Goal: Complete application form: Complete application form

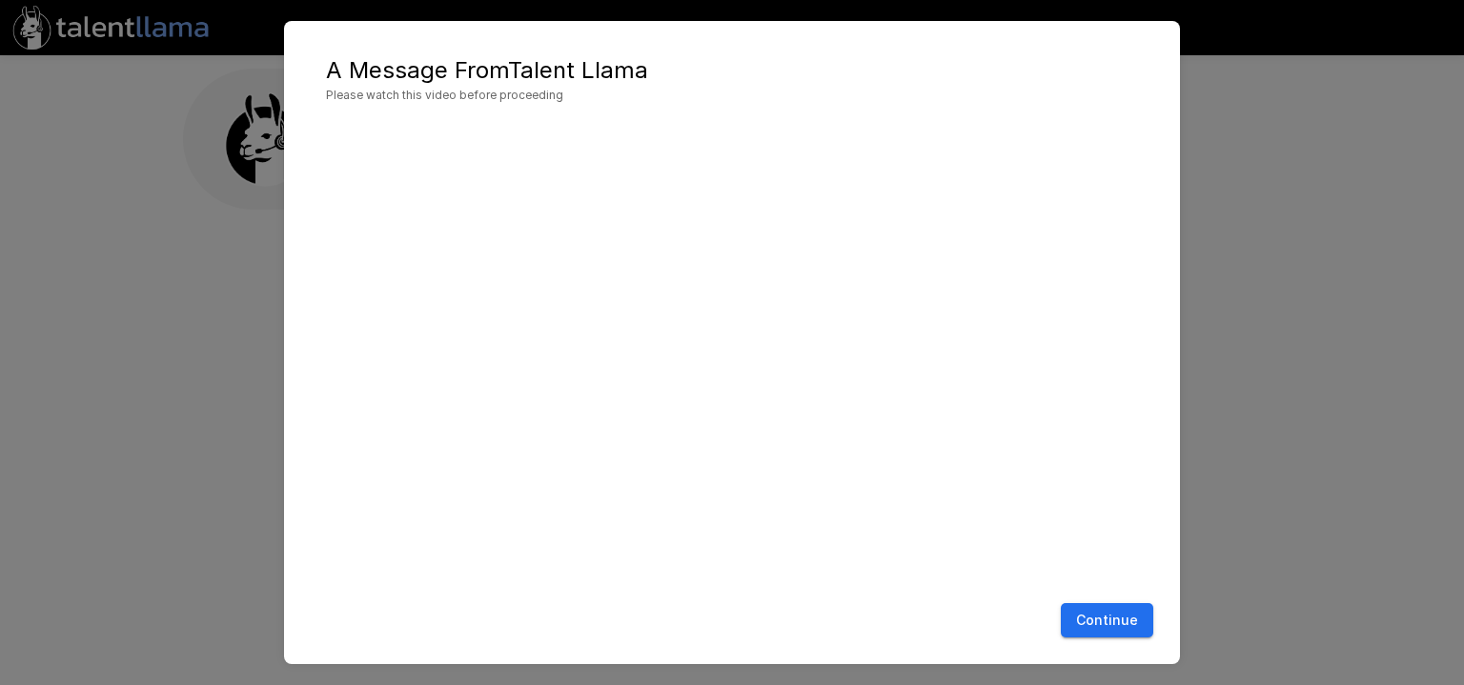
click at [1129, 601] on div "Continue" at bounding box center [732, 621] width 858 height 51
click at [1133, 615] on button "Continue" at bounding box center [1107, 621] width 92 height 35
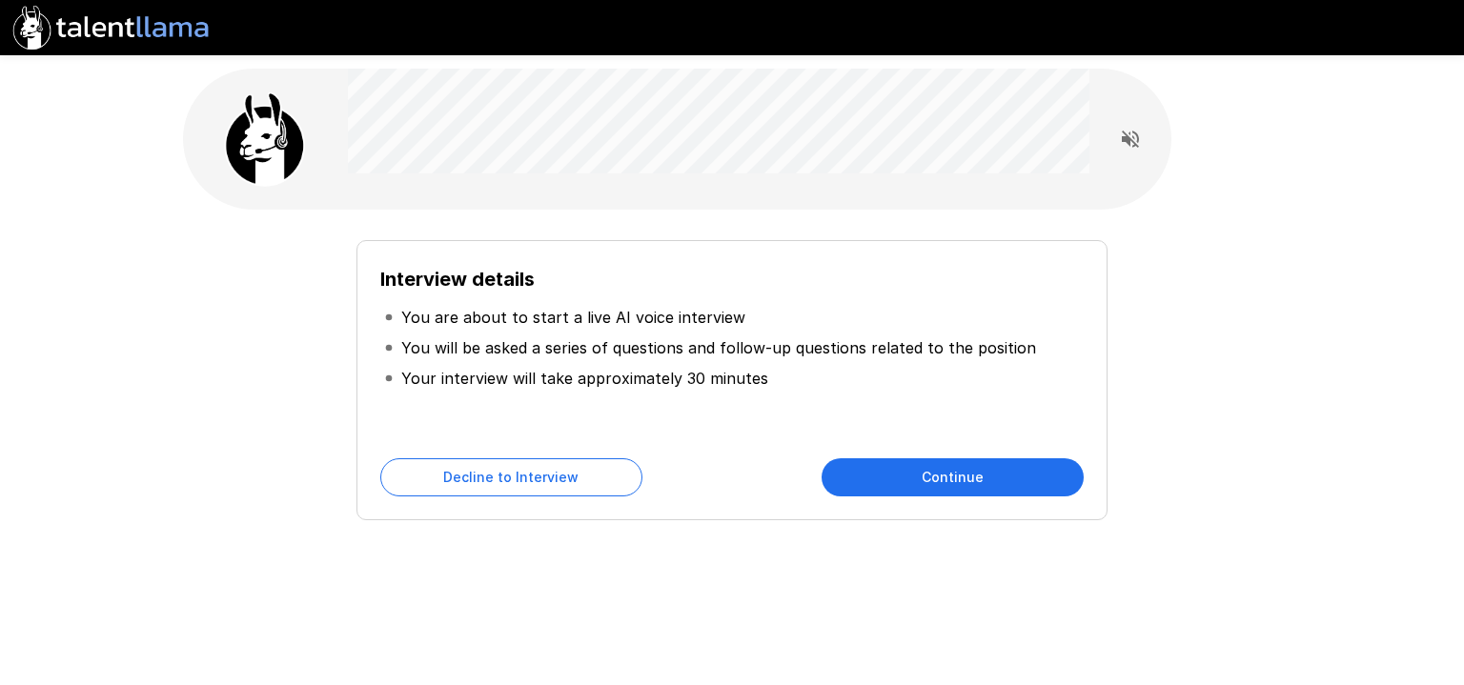
click at [861, 486] on button "Continue" at bounding box center [953, 478] width 262 height 38
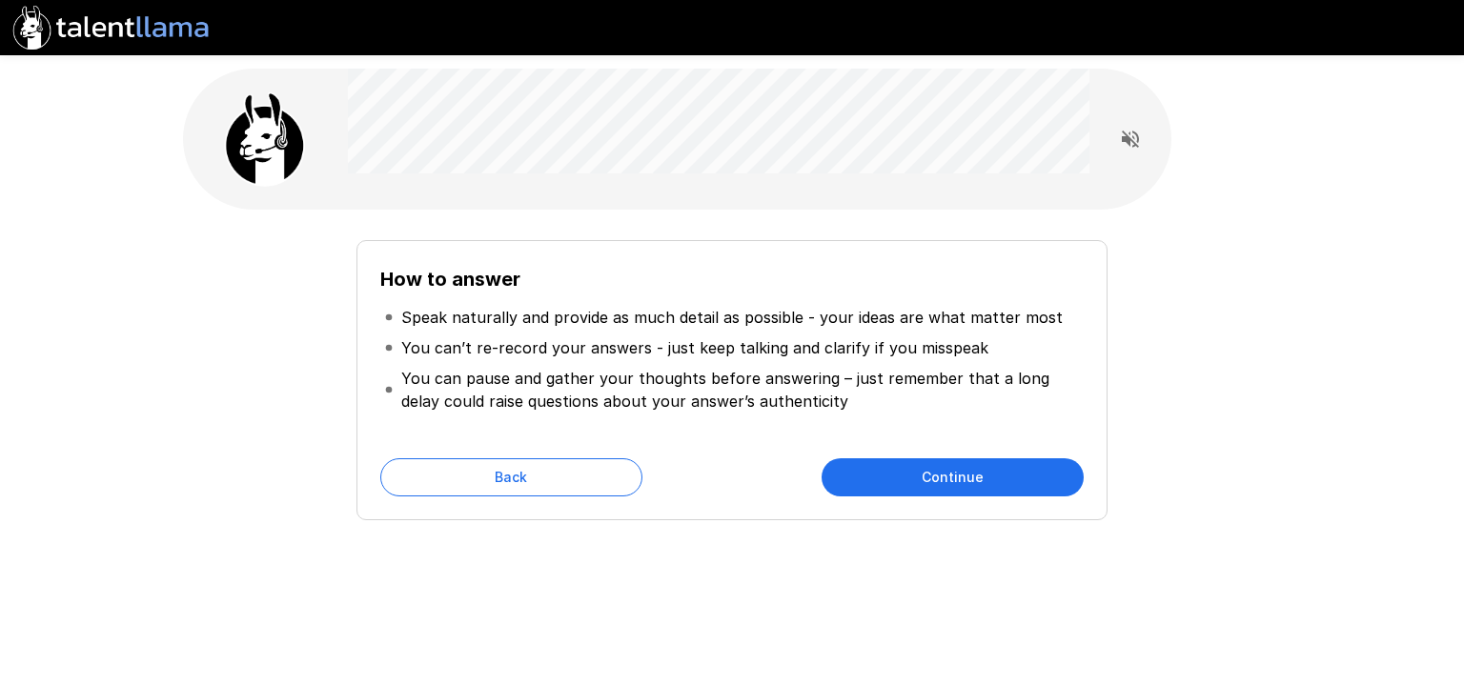
click at [861, 486] on button "Continue" at bounding box center [953, 478] width 262 height 38
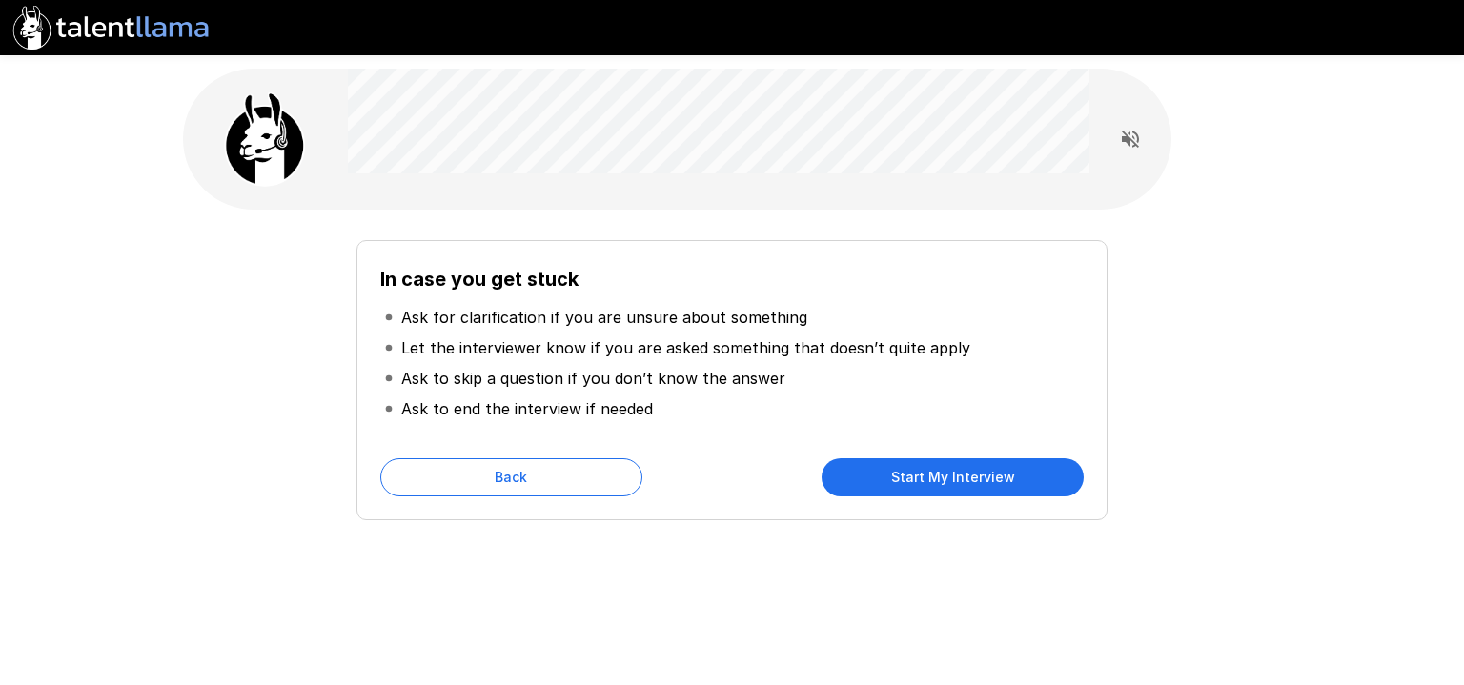
click at [878, 467] on button "Start My Interview" at bounding box center [953, 478] width 262 height 38
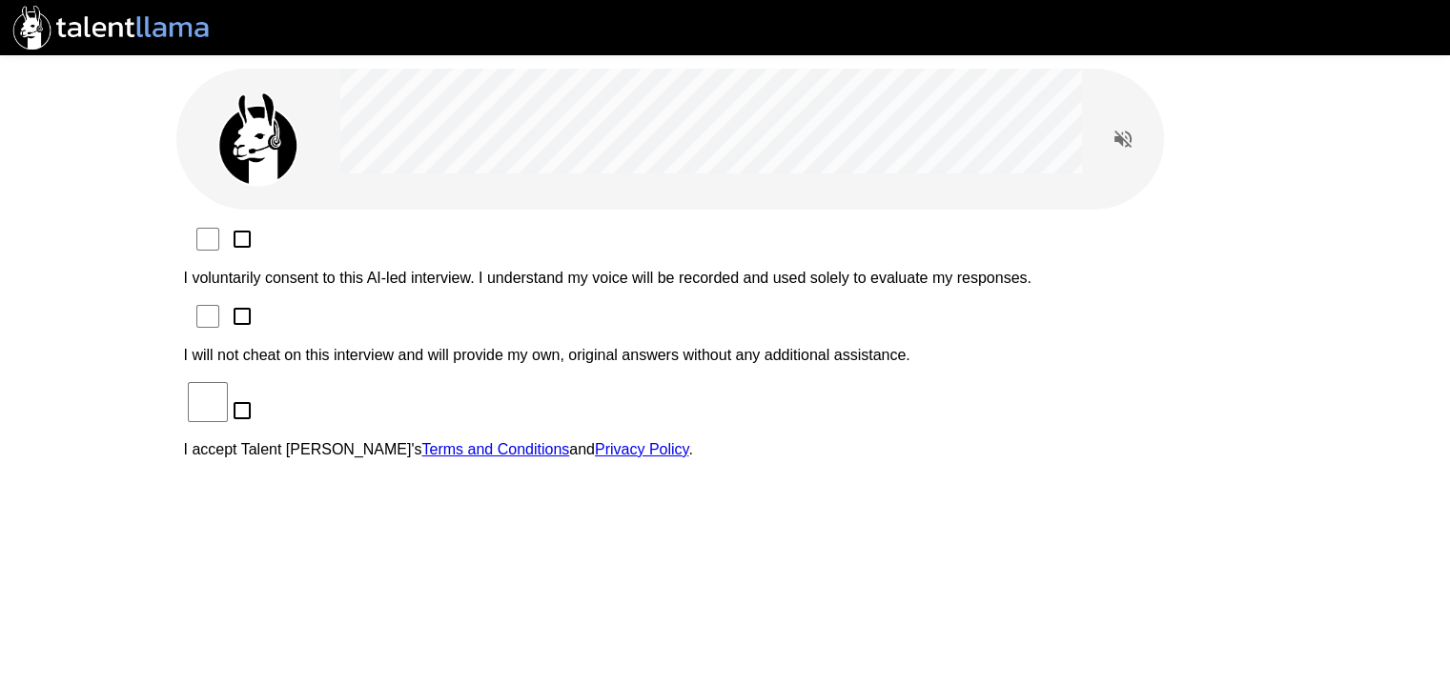
click at [501, 270] on p "I voluntarily consent to this AI-led interview. I understand my voice will be r…" at bounding box center [725, 278] width 1083 height 17
click at [466, 347] on p "I will not cheat on this interview and will provide my own, original answers wi…" at bounding box center [725, 355] width 1083 height 17
click at [434, 441] on p "I accept Talent Llama's Terms and Conditions and Privacy Policy ." at bounding box center [725, 449] width 1083 height 17
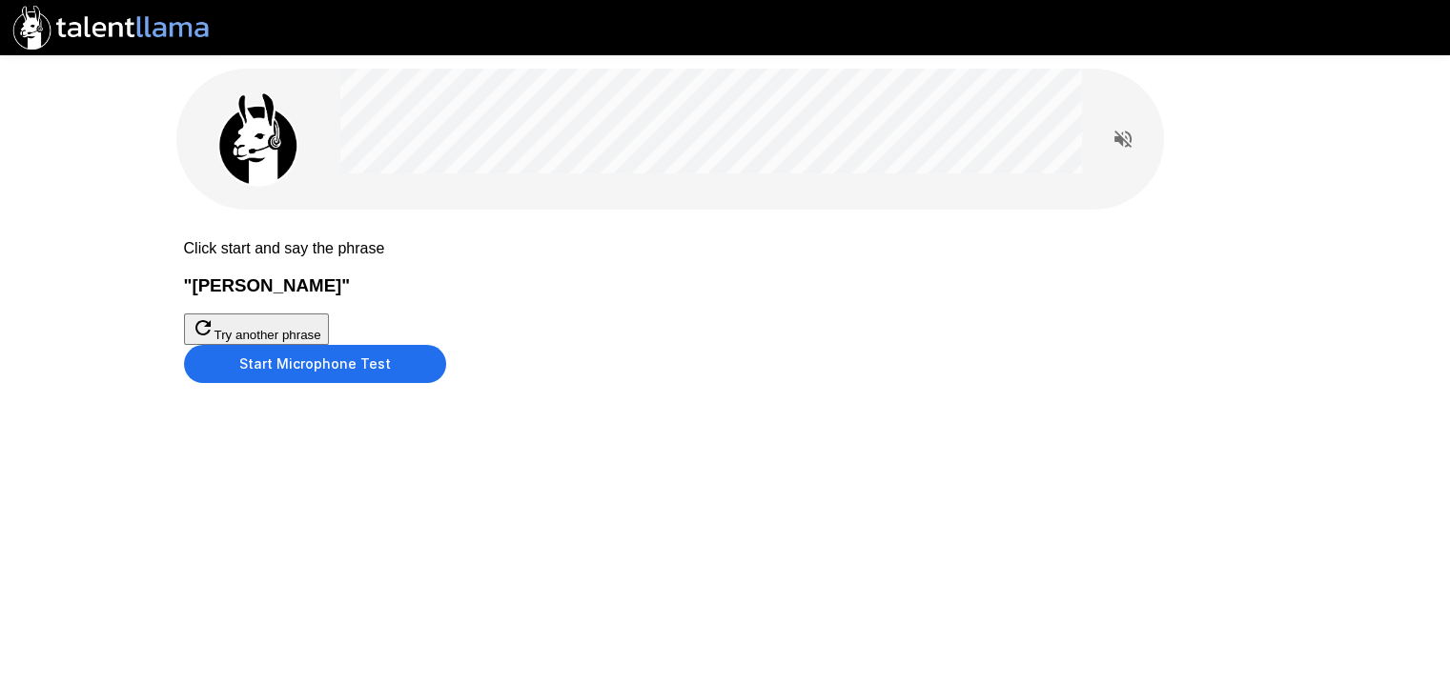
click at [446, 383] on button "Start Microphone Test" at bounding box center [315, 364] width 262 height 38
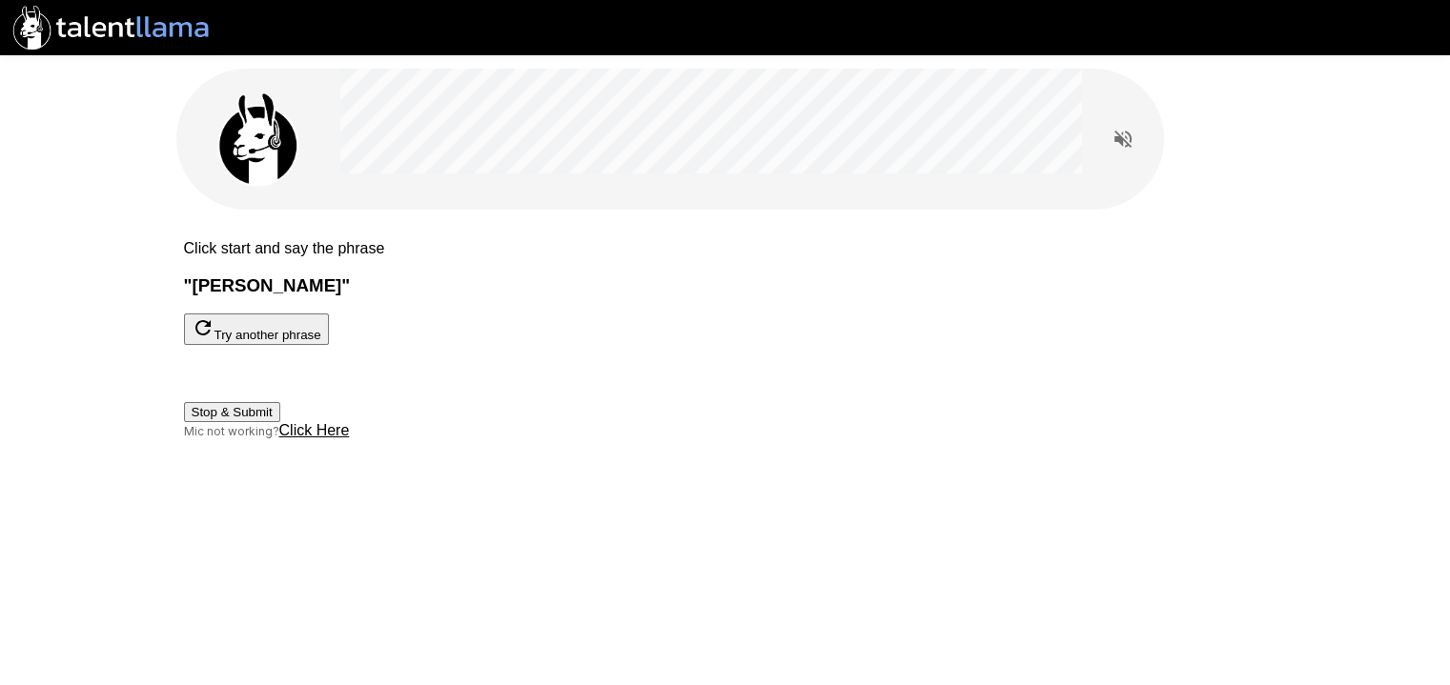
click at [280, 422] on button "Stop & Submit" at bounding box center [232, 412] width 96 height 20
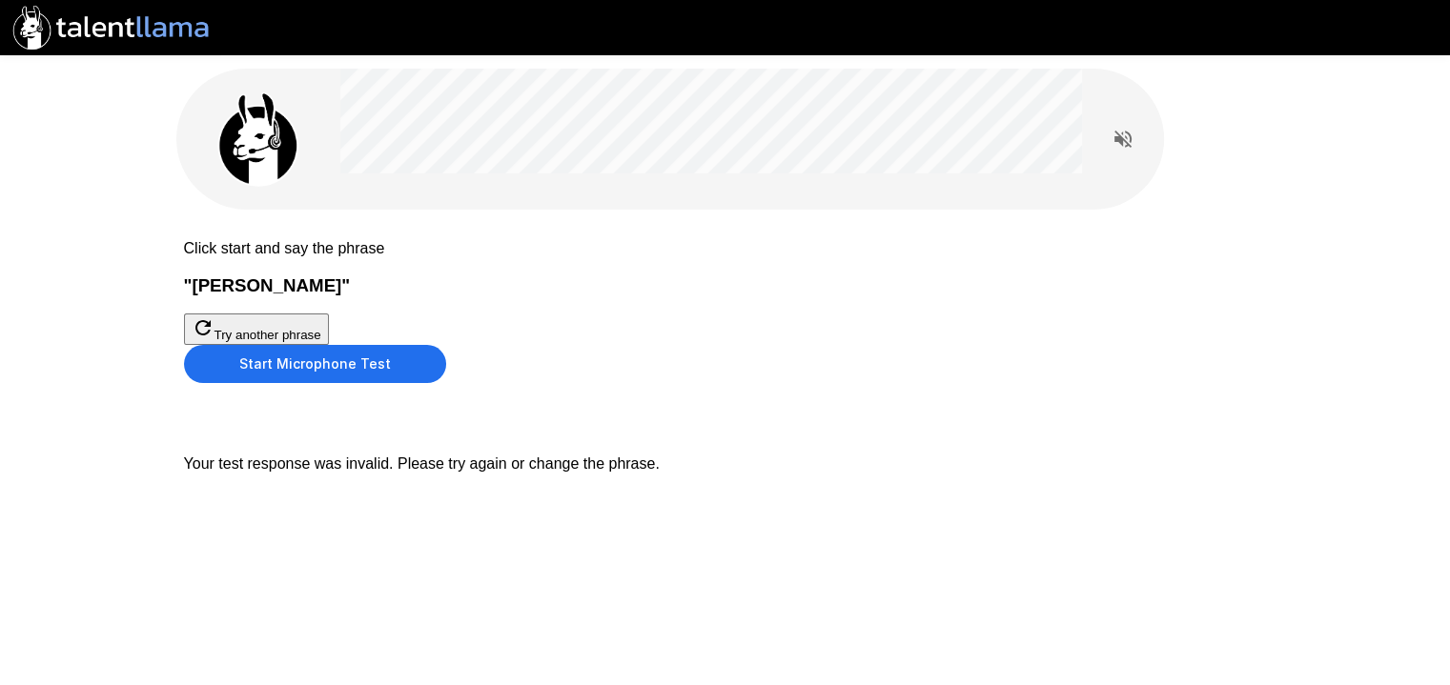
click at [329, 345] on button "Try another phrase" at bounding box center [256, 329] width 145 height 31
click at [446, 383] on button "Start Microphone Test" at bounding box center [315, 364] width 262 height 38
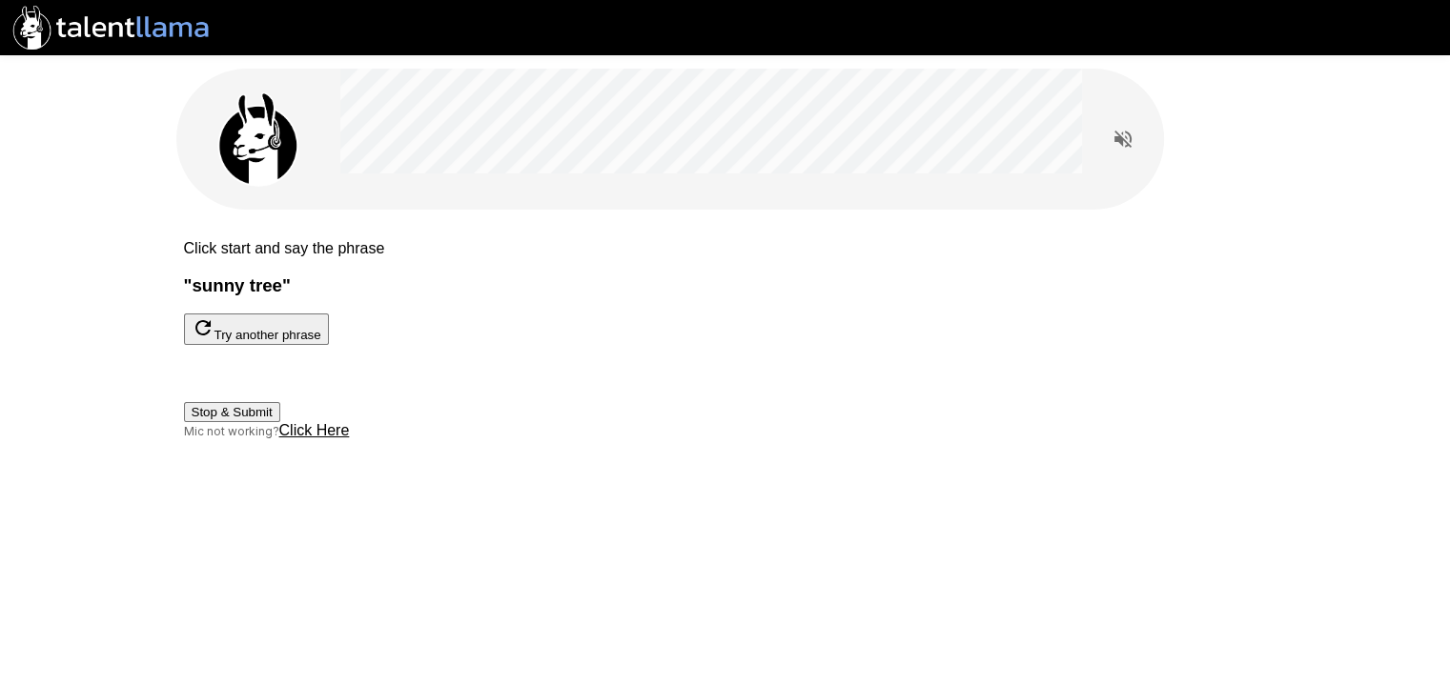
click at [280, 422] on button "Stop & Submit" at bounding box center [232, 412] width 96 height 20
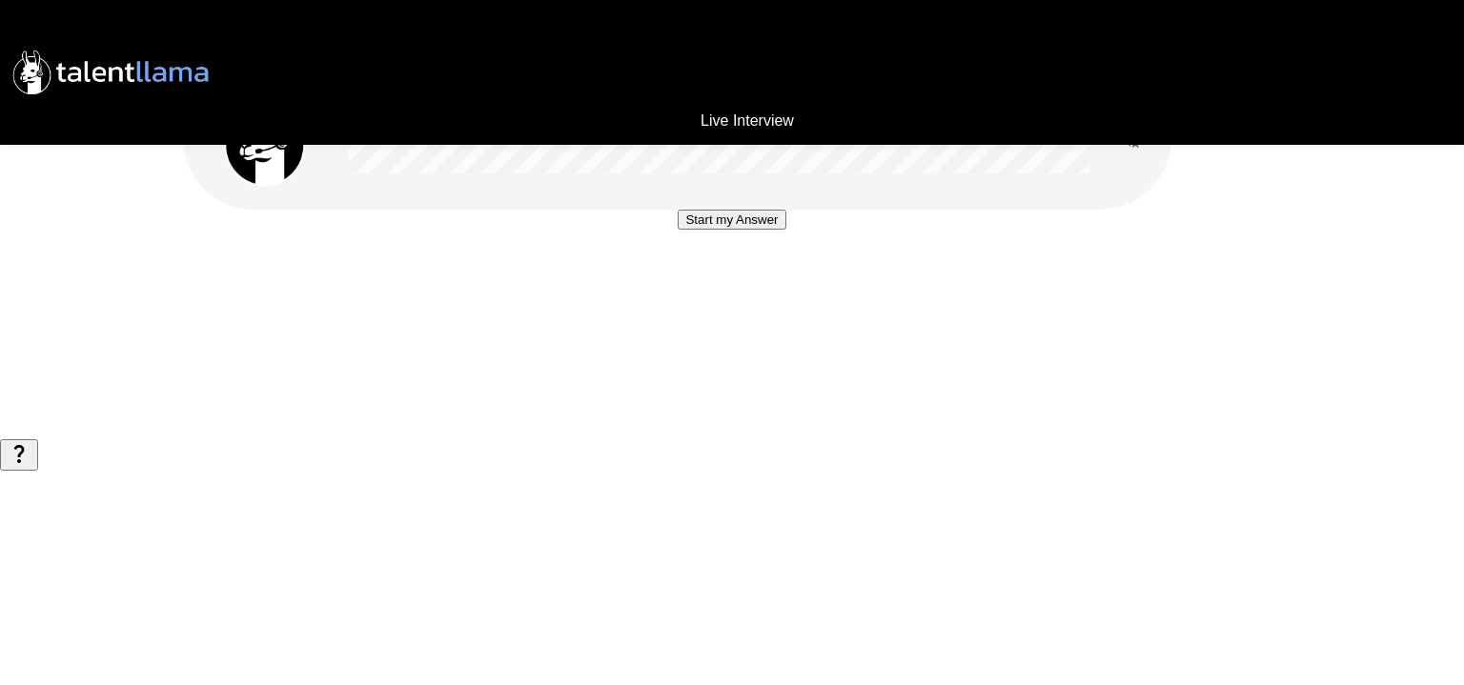
click at [782, 230] on button "Start my Answer" at bounding box center [732, 220] width 108 height 20
click at [780, 287] on button "Stop & Submit" at bounding box center [732, 277] width 96 height 20
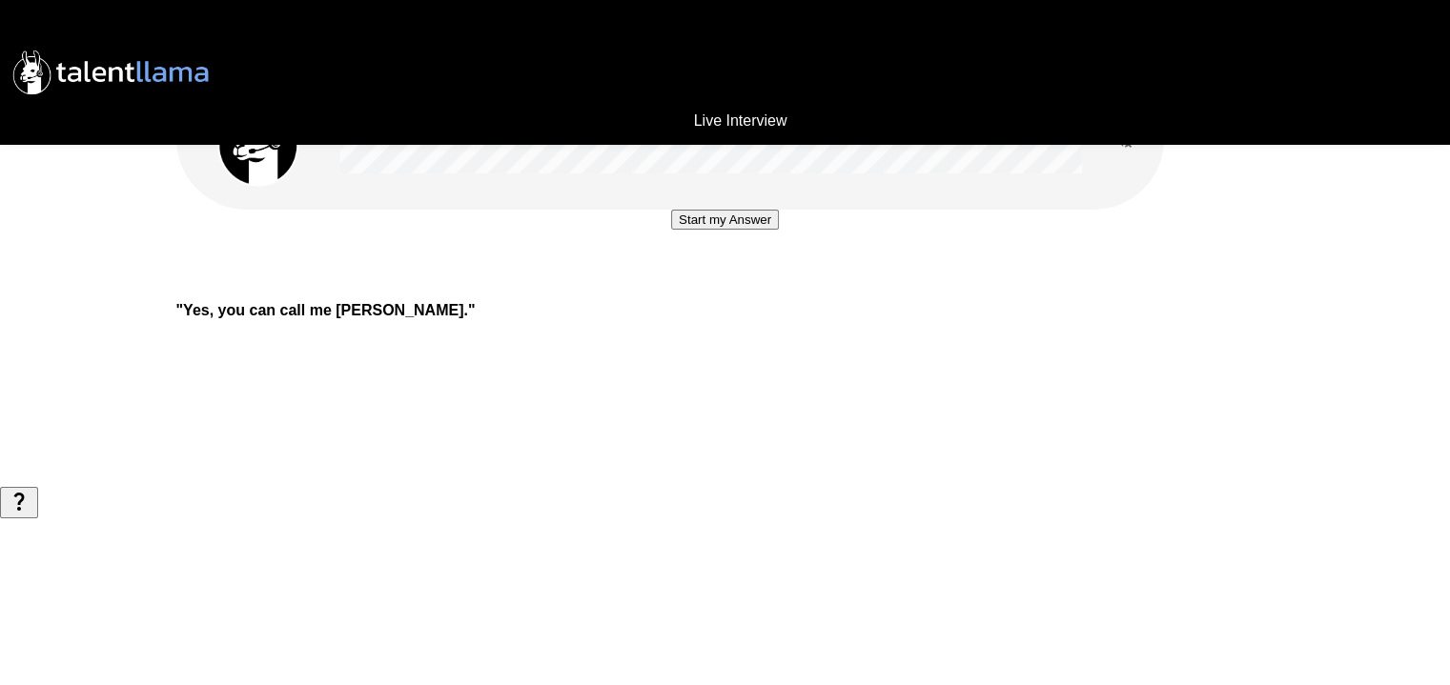
click at [779, 230] on button "Start my Answer" at bounding box center [725, 220] width 108 height 20
click at [773, 287] on button "Stop & Submit" at bounding box center [725, 277] width 96 height 20
click at [779, 230] on button "Start my Answer" at bounding box center [725, 220] width 108 height 20
click at [773, 287] on button "Stop & Submit" at bounding box center [725, 277] width 96 height 20
click at [779, 230] on button "Start my Answer" at bounding box center [725, 220] width 108 height 20
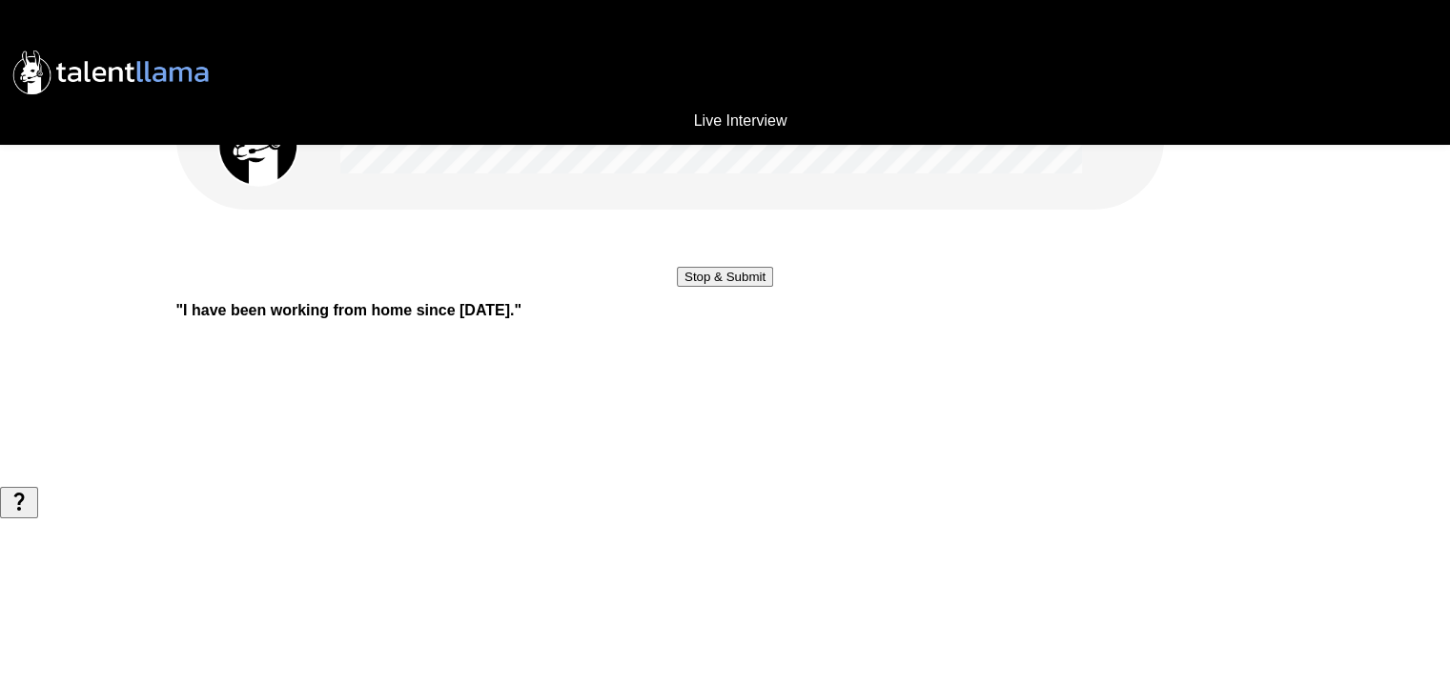
click at [773, 287] on button "Stop & Submit" at bounding box center [725, 277] width 96 height 20
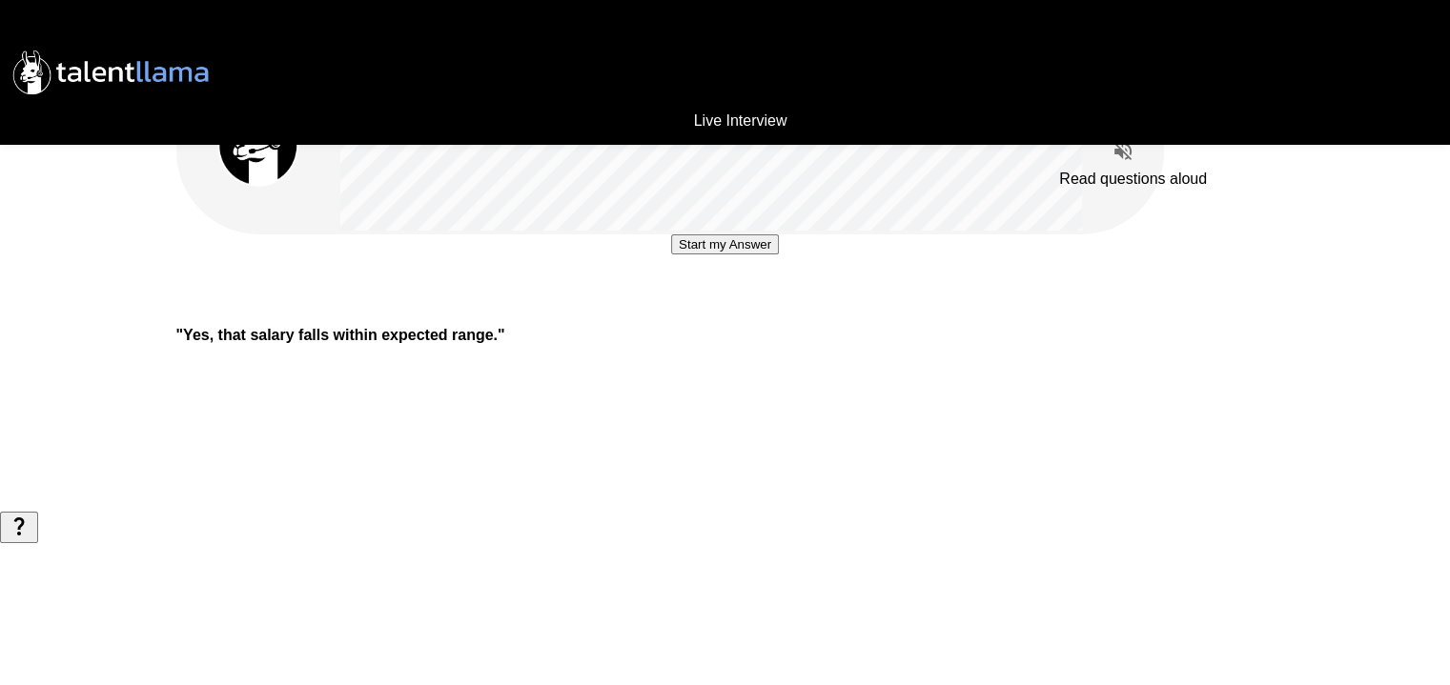
click at [1128, 152] on icon "Read questions aloud" at bounding box center [1123, 151] width 23 height 23
click at [779, 255] on button "Start my Answer" at bounding box center [725, 245] width 108 height 20
click at [773, 312] on button "Stop & Submit" at bounding box center [725, 302] width 96 height 20
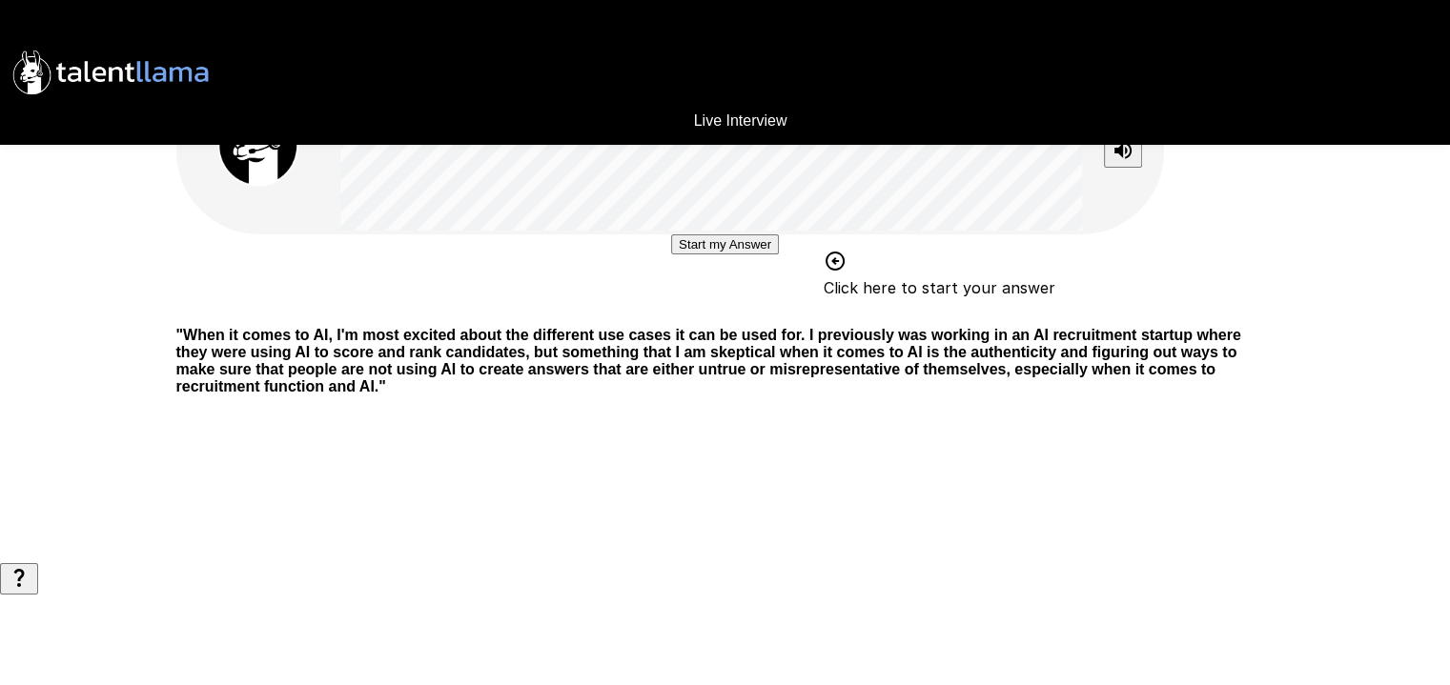
click at [779, 255] on button "Start my Answer" at bounding box center [725, 245] width 108 height 20
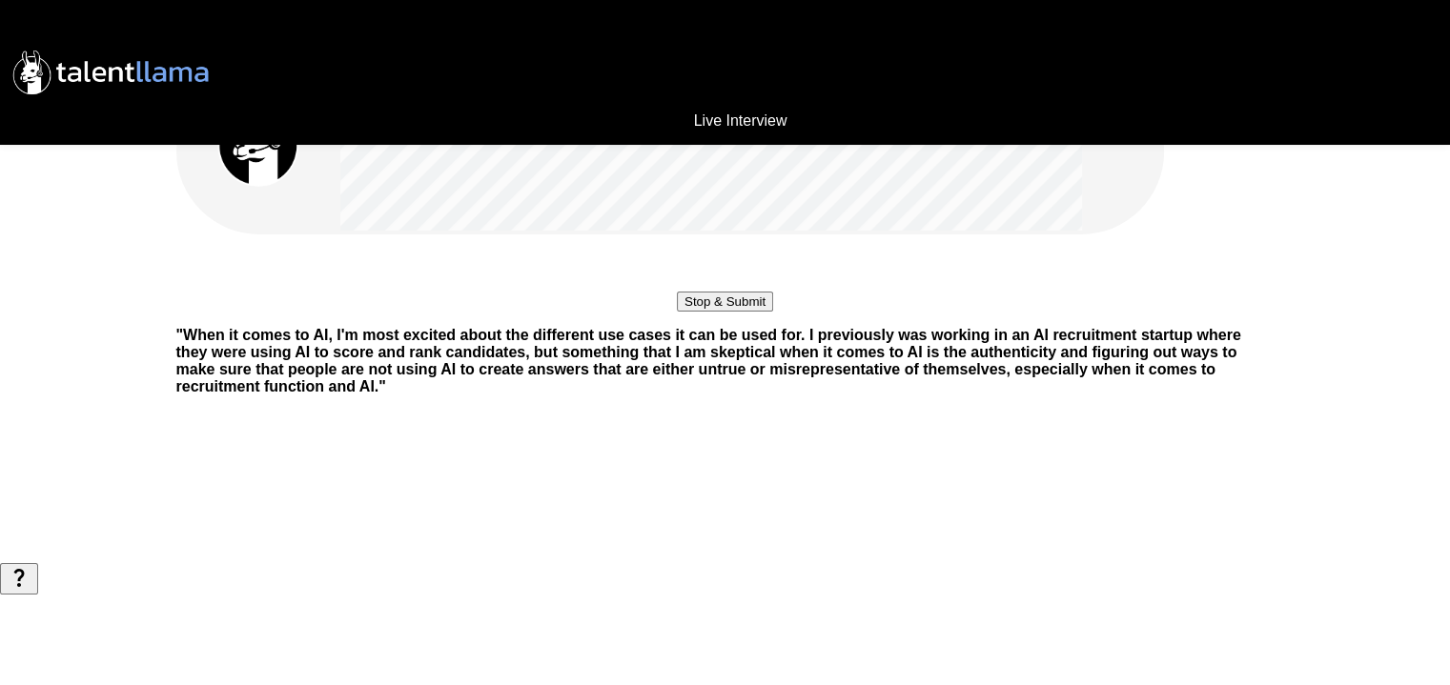
click at [773, 312] on button "Stop & Submit" at bounding box center [725, 302] width 96 height 20
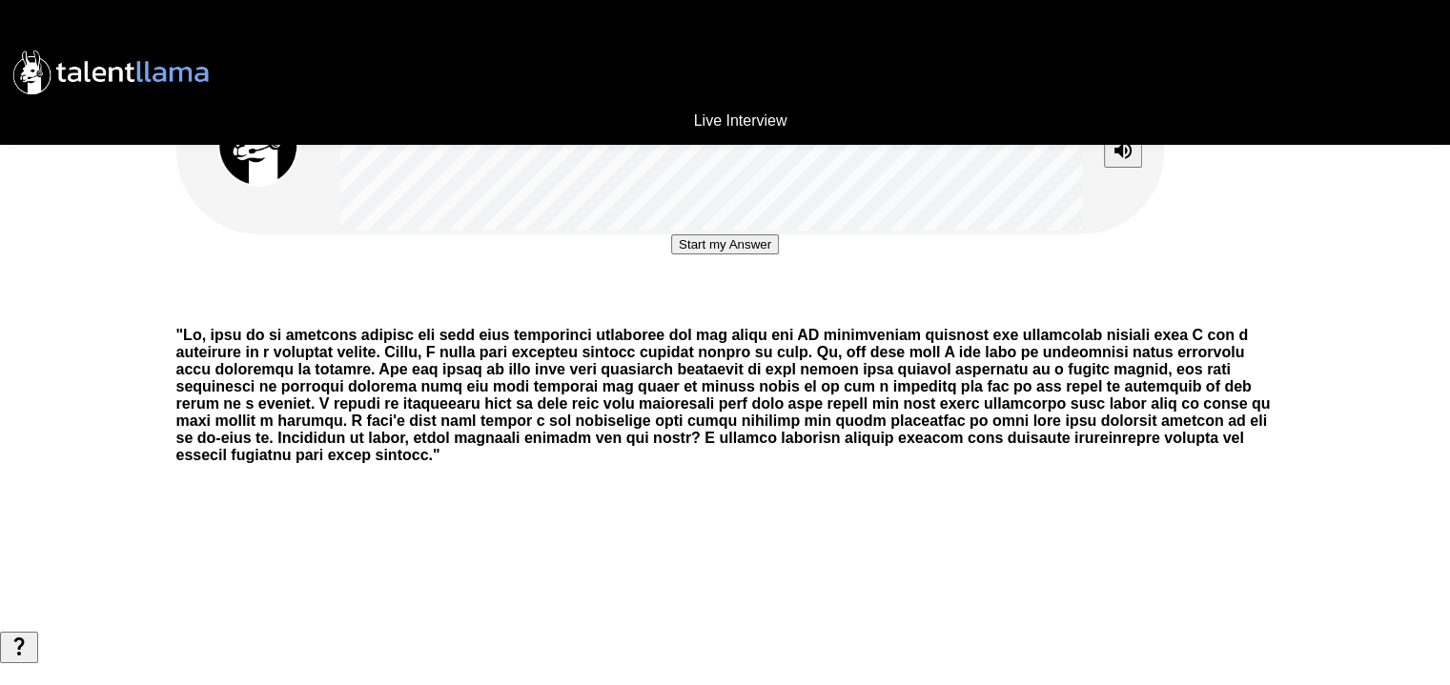
click at [779, 255] on button "Start my Answer" at bounding box center [725, 245] width 108 height 20
click at [773, 312] on button "Stop & Submit" at bounding box center [725, 302] width 96 height 20
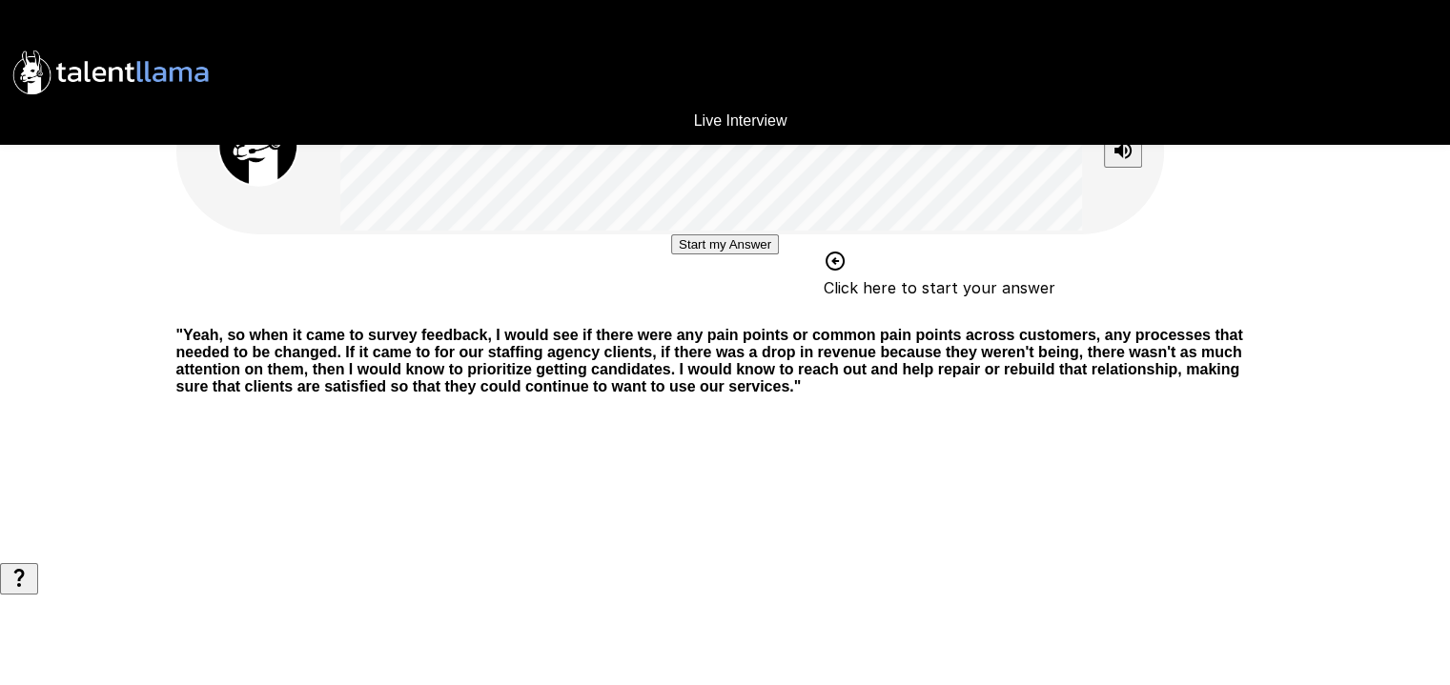
click at [686, 255] on button "Start my Answer" at bounding box center [725, 245] width 108 height 20
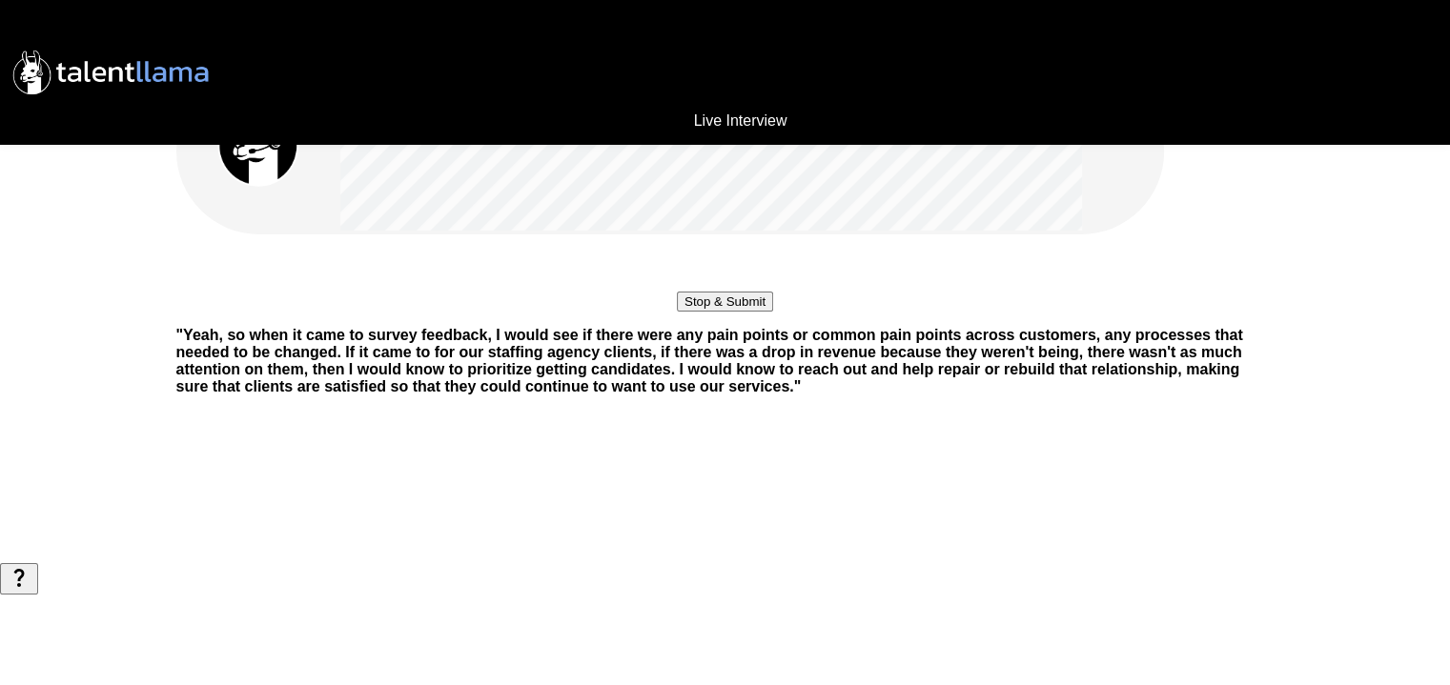
click at [686, 312] on button "Stop & Submit" at bounding box center [725, 302] width 96 height 20
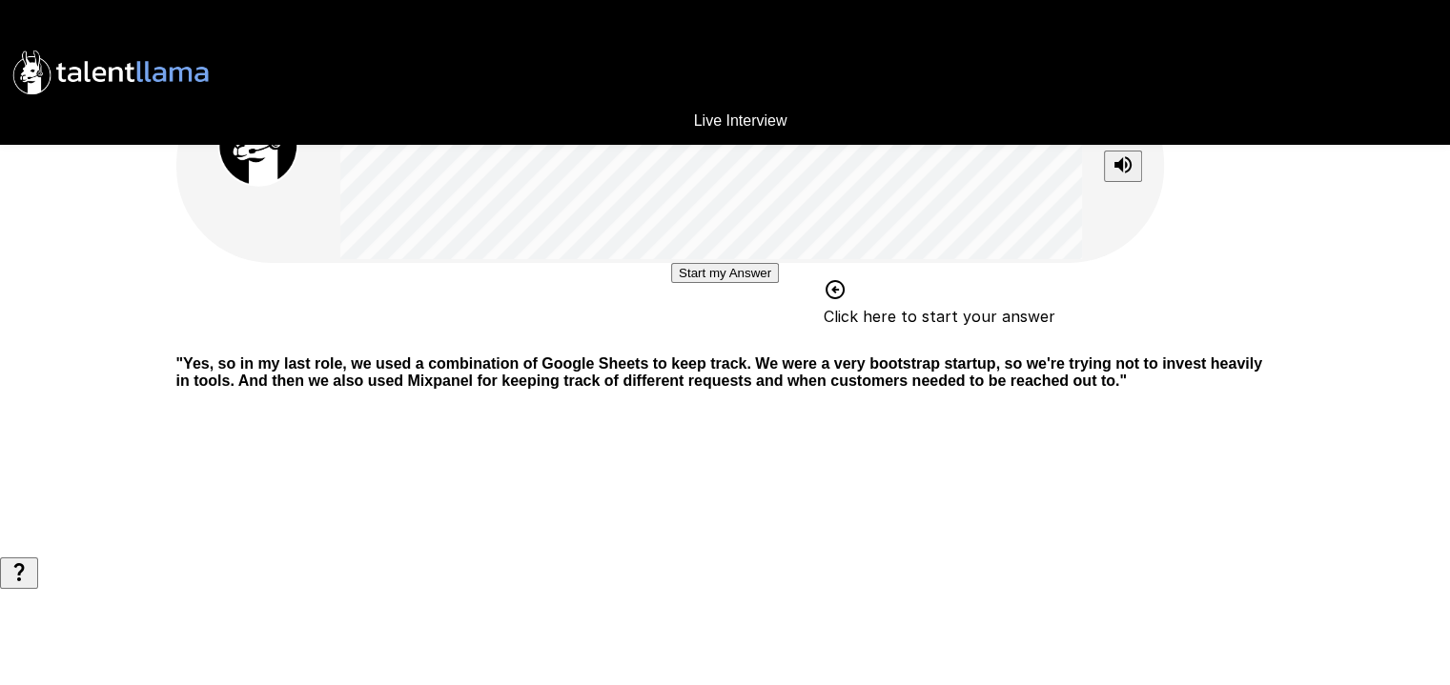
click at [756, 283] on button "Start my Answer" at bounding box center [725, 273] width 108 height 20
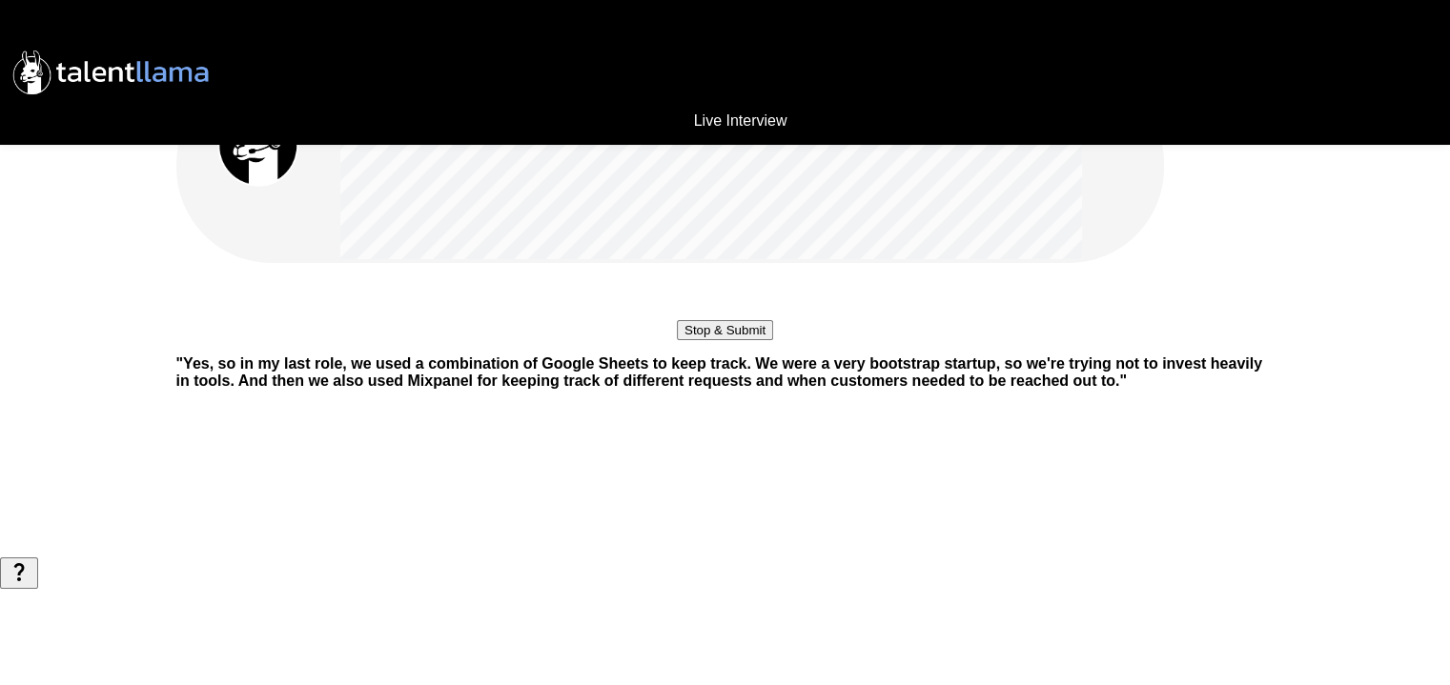
click at [756, 340] on button "Stop & Submit" at bounding box center [725, 330] width 96 height 20
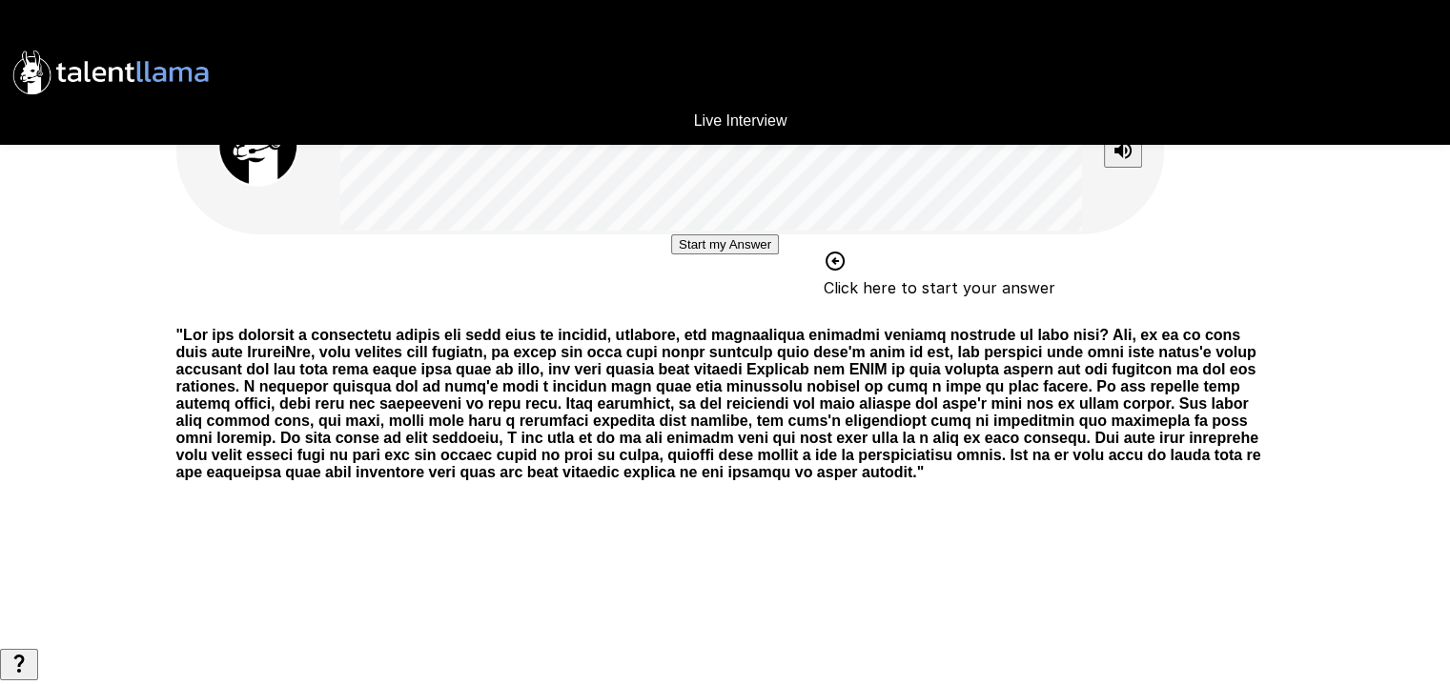
click at [671, 255] on button "Start my Answer" at bounding box center [725, 245] width 108 height 20
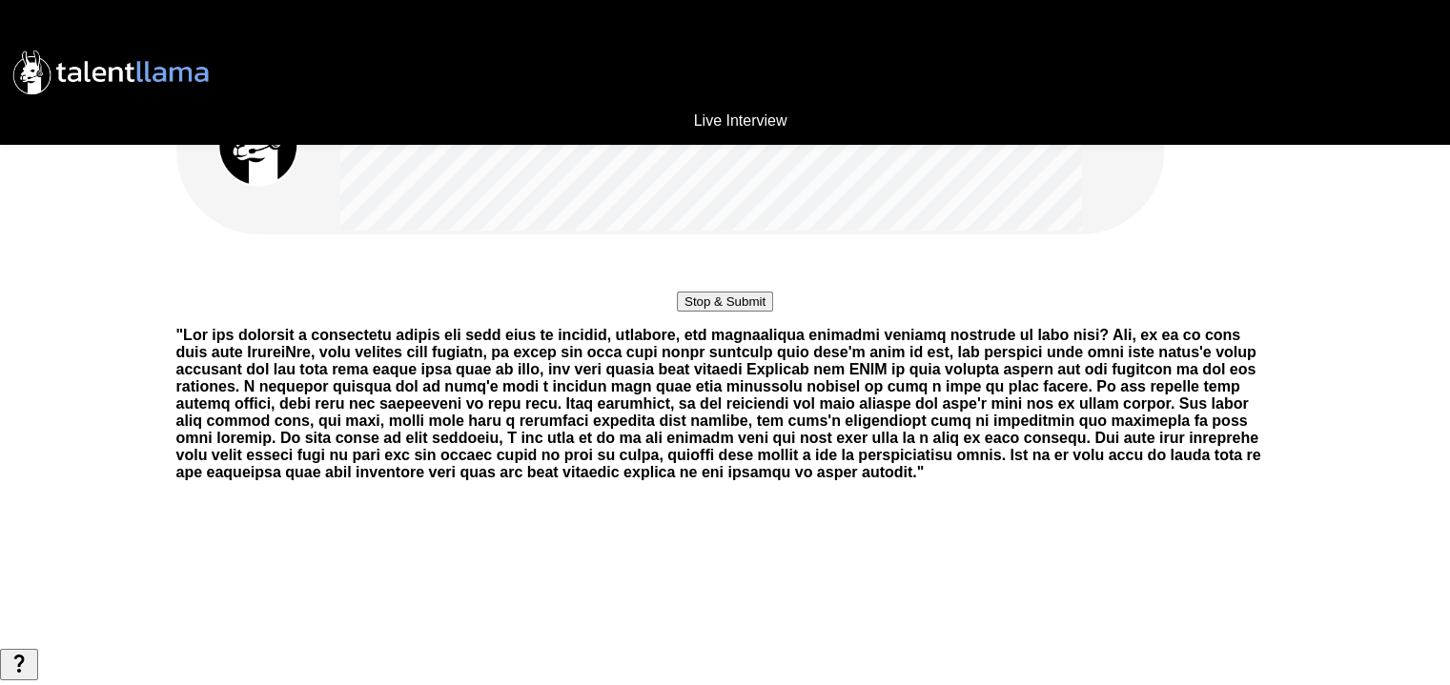
click at [677, 312] on button "Stop & Submit" at bounding box center [725, 302] width 96 height 20
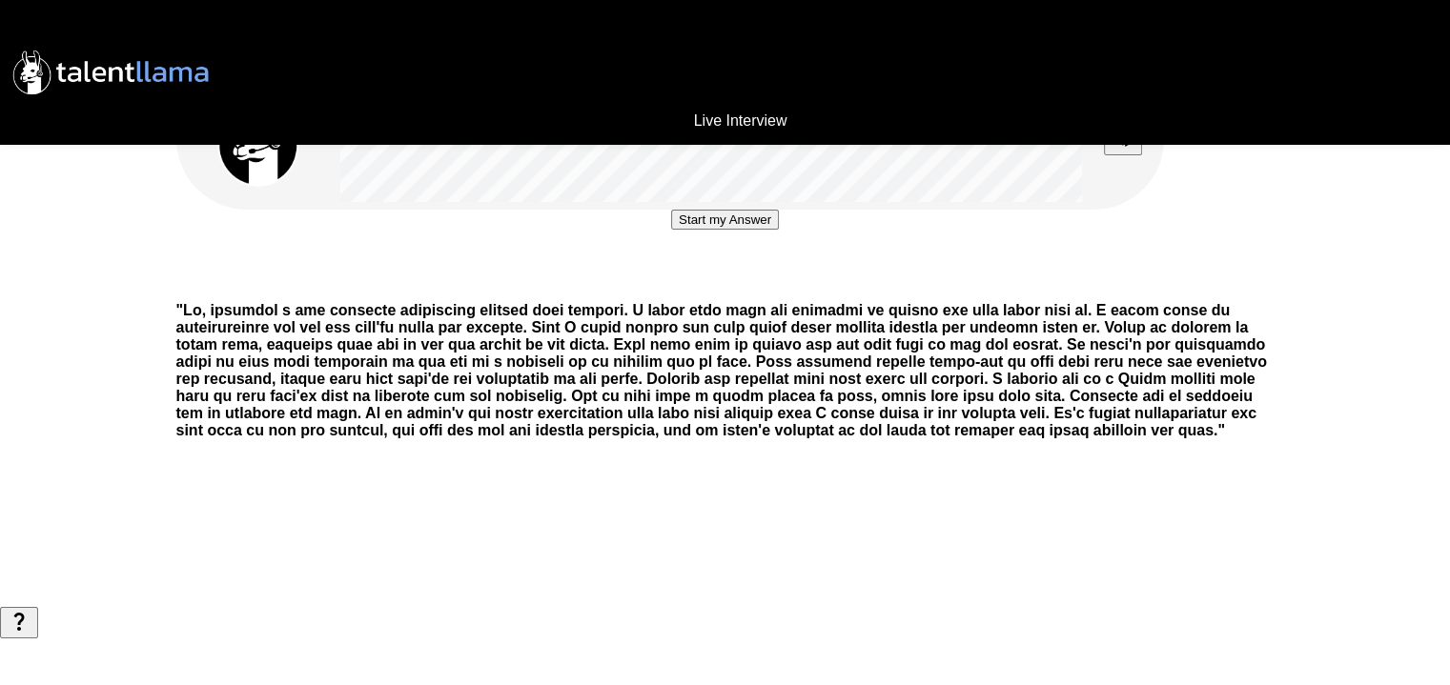
click at [759, 230] on button "Start my Answer" at bounding box center [725, 220] width 108 height 20
click at [759, 287] on button "Stop & Submit" at bounding box center [725, 277] width 96 height 20
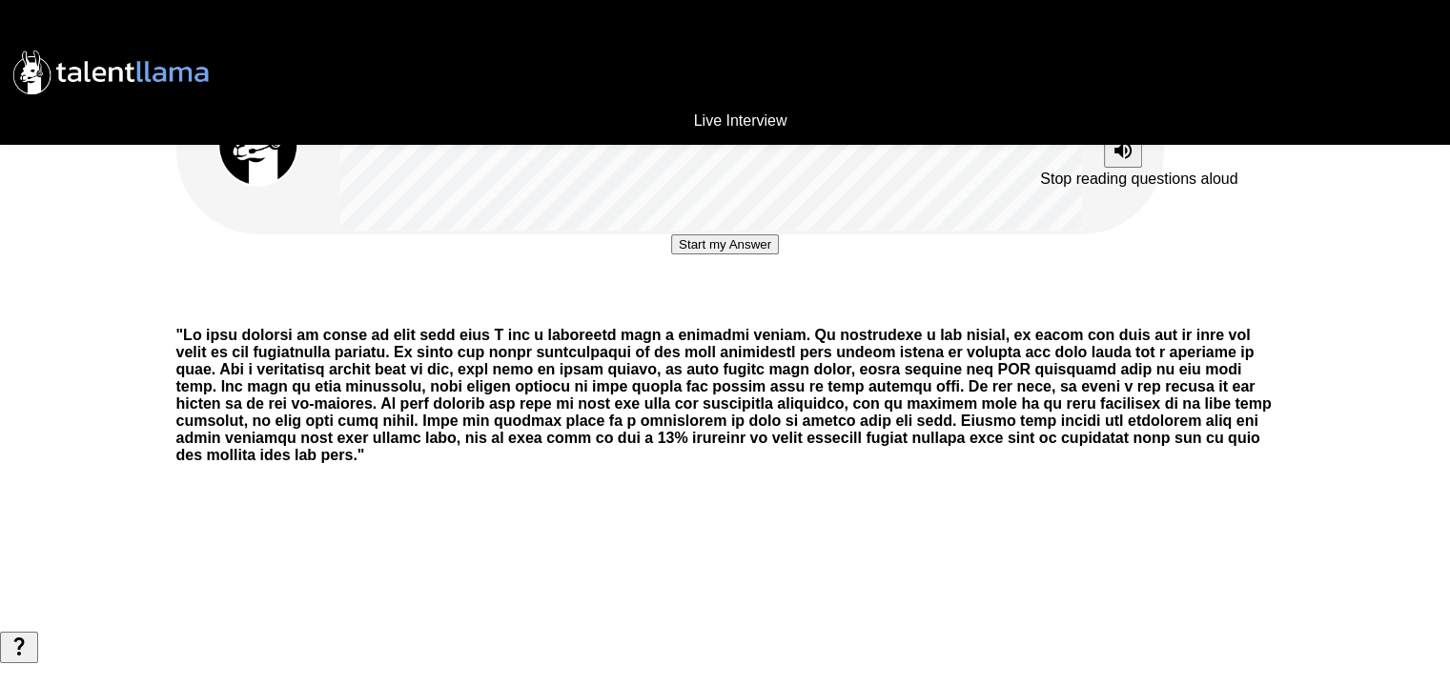
click at [1117, 148] on icon "Stop reading questions aloud" at bounding box center [1123, 150] width 23 height 23
click at [1117, 148] on icon "Read questions aloud" at bounding box center [1123, 151] width 17 height 17
click at [1122, 145] on icon "Stop reading questions aloud" at bounding box center [1123, 150] width 17 height 17
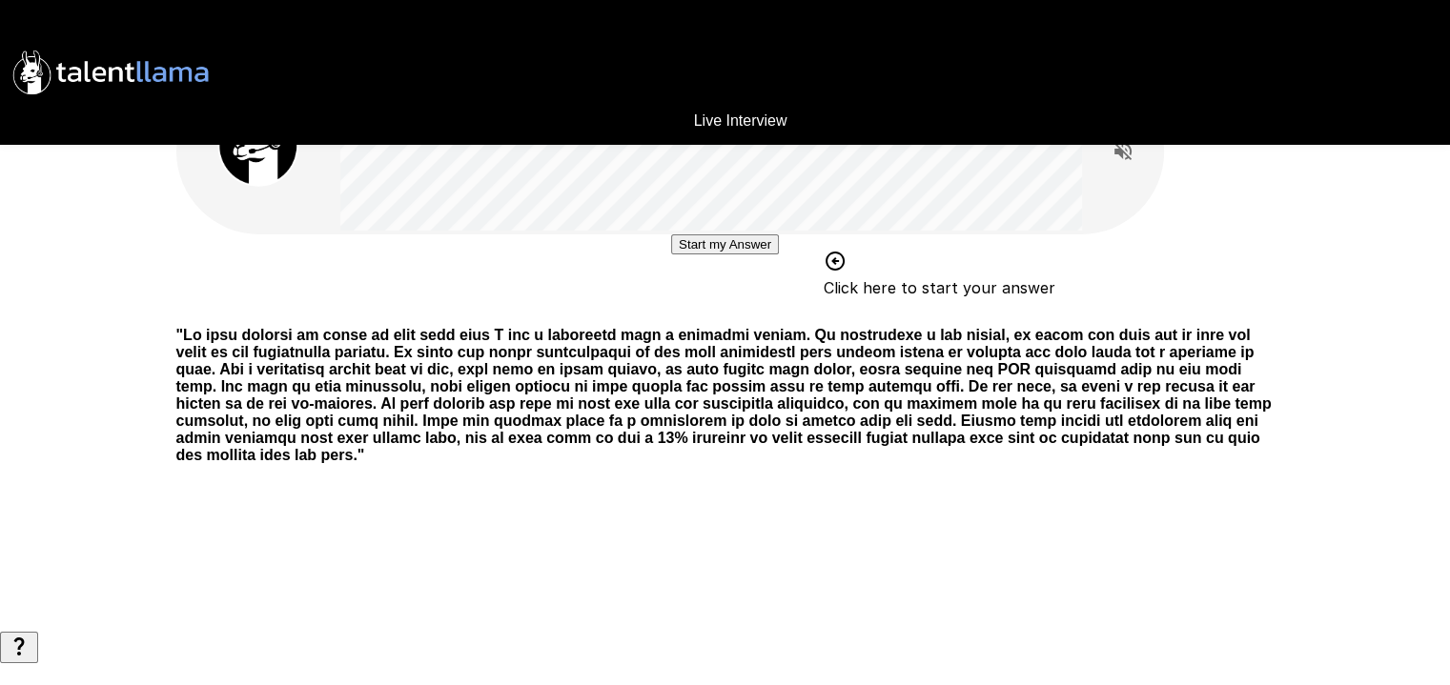
click at [776, 255] on button "Start my Answer" at bounding box center [725, 245] width 108 height 20
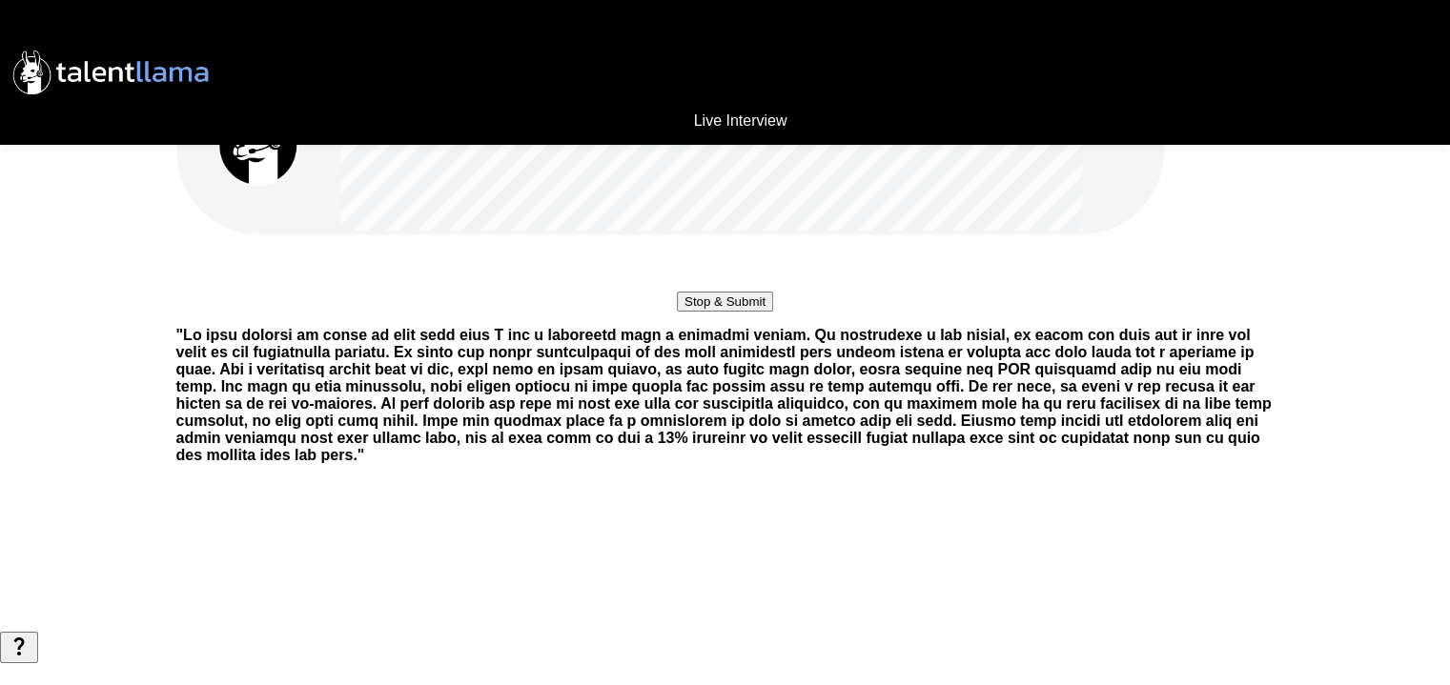
click at [773, 312] on button "Stop & Submit" at bounding box center [725, 302] width 96 height 20
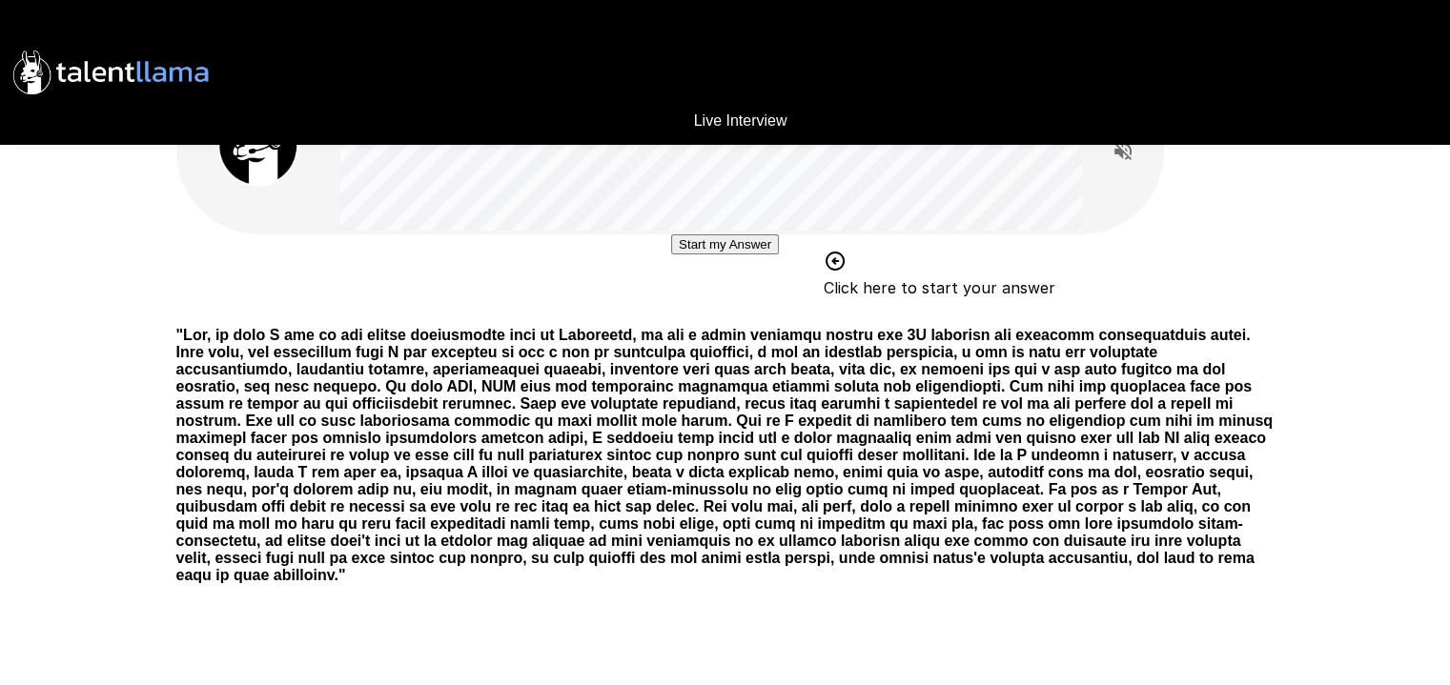
click at [689, 255] on button "Start my Answer" at bounding box center [725, 245] width 108 height 20
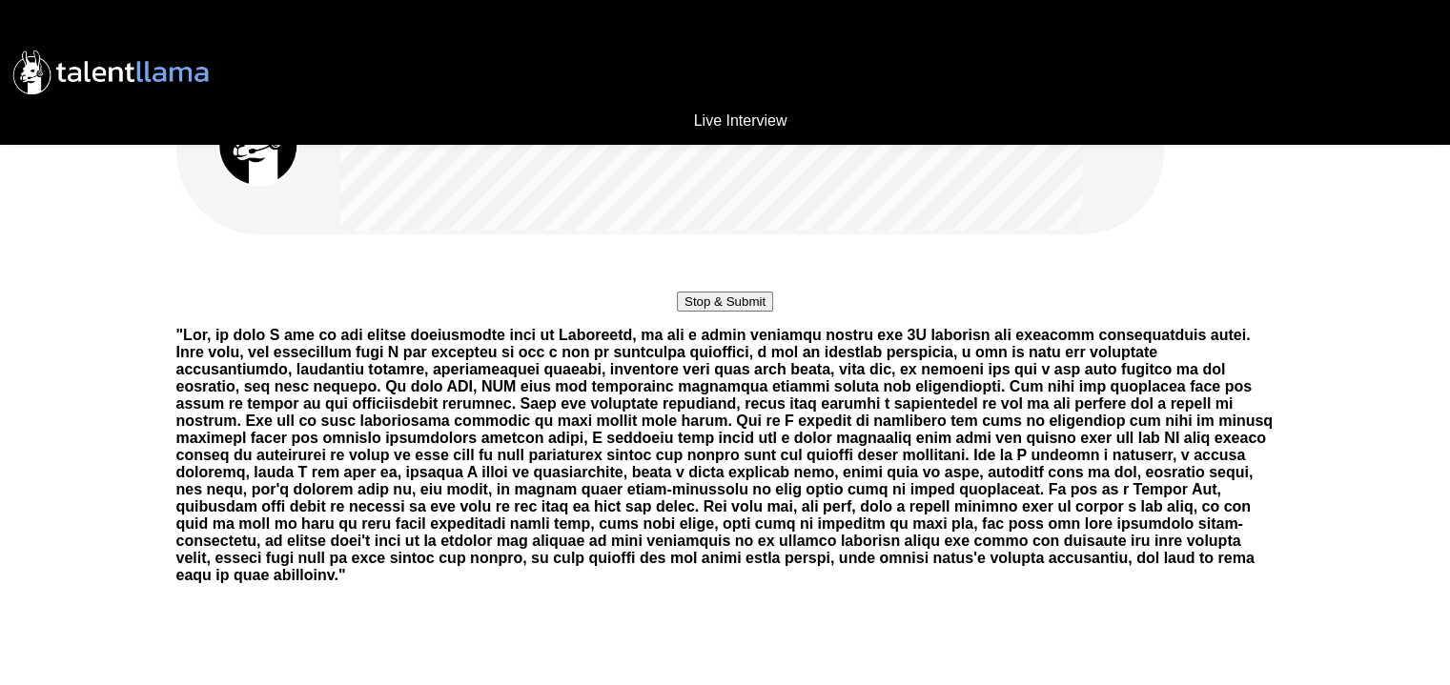
click at [689, 312] on button "Stop & Submit" at bounding box center [725, 302] width 96 height 20
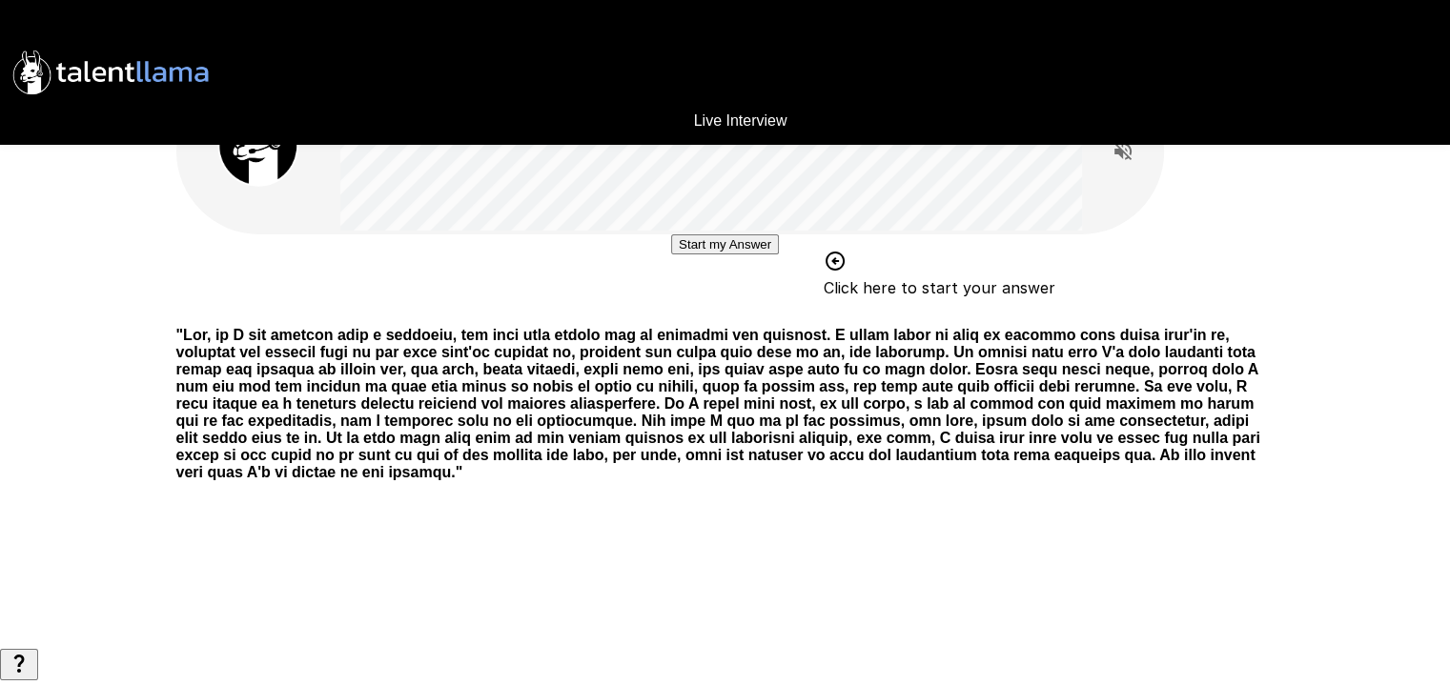
click at [689, 255] on button "Start my Answer" at bounding box center [725, 245] width 108 height 20
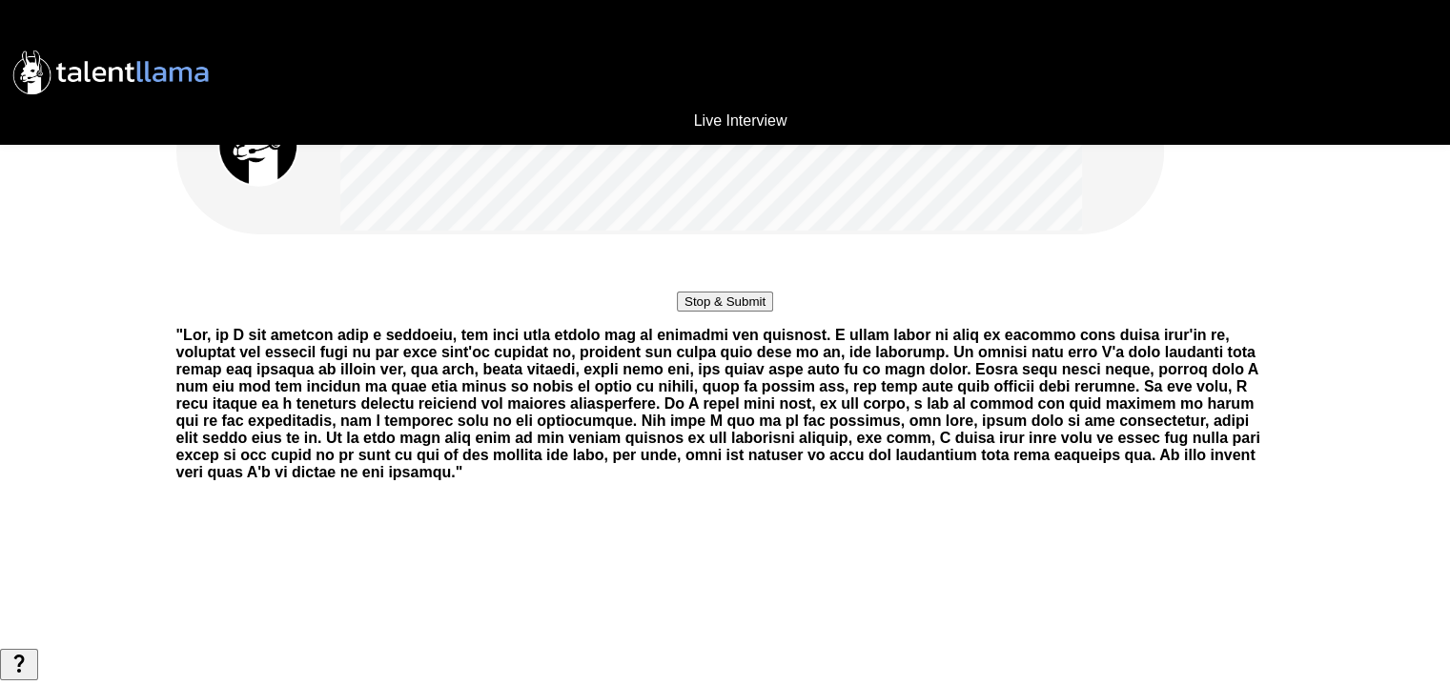
click at [689, 312] on button "Stop & Submit" at bounding box center [725, 302] width 96 height 20
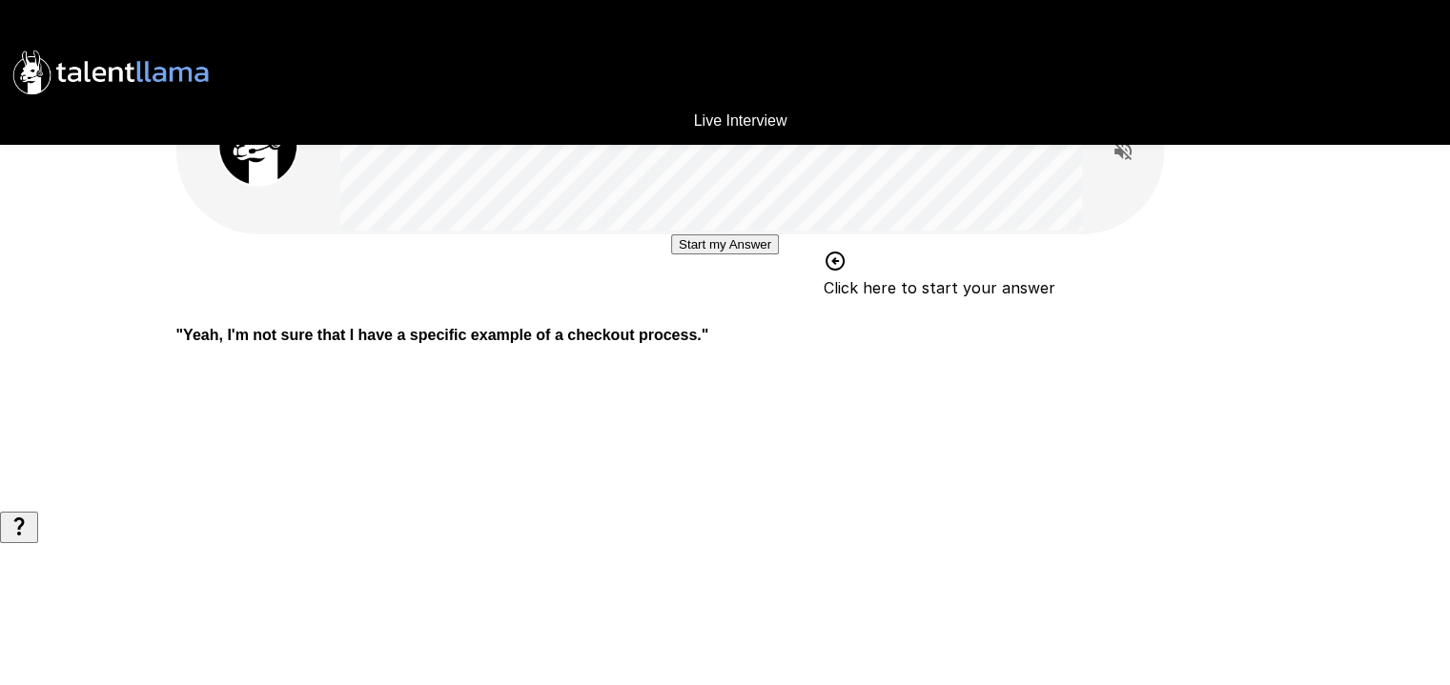
click at [689, 255] on button "Start my Answer" at bounding box center [725, 245] width 108 height 20
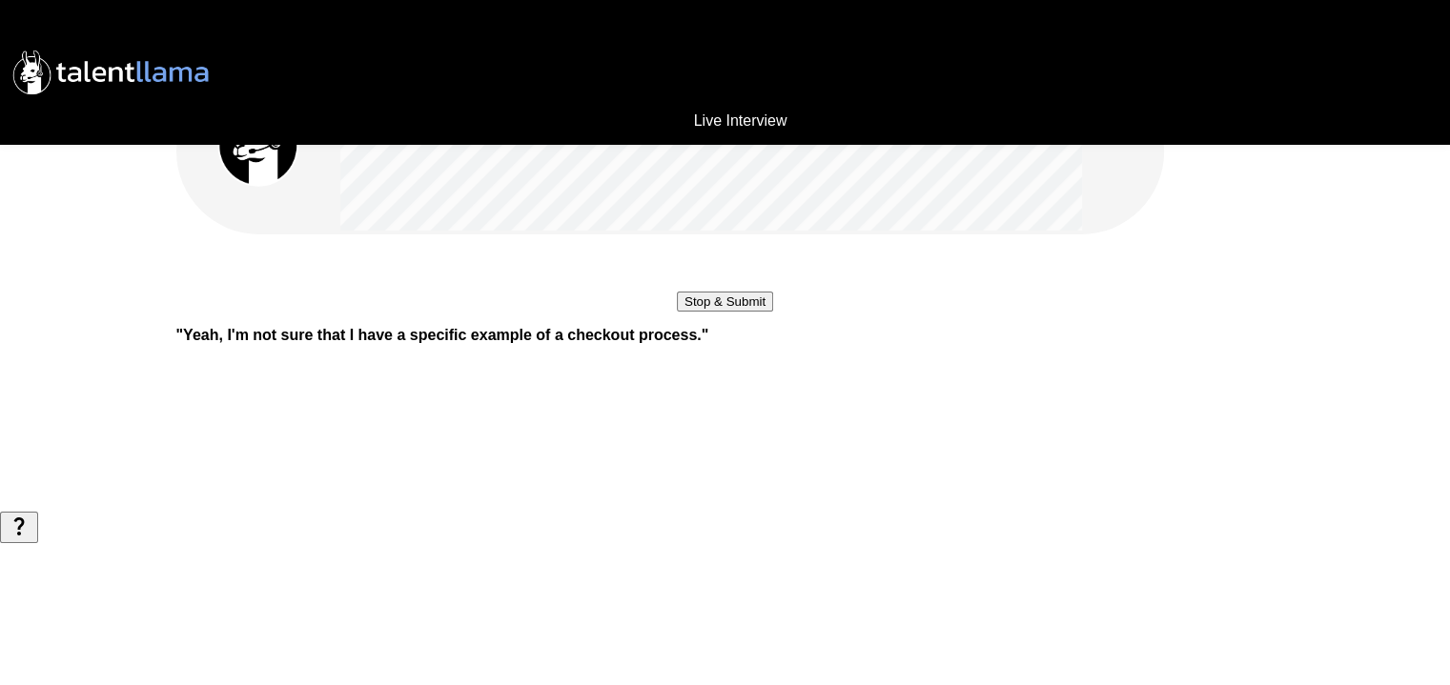
click at [689, 312] on button "Stop & Submit" at bounding box center [725, 302] width 96 height 20
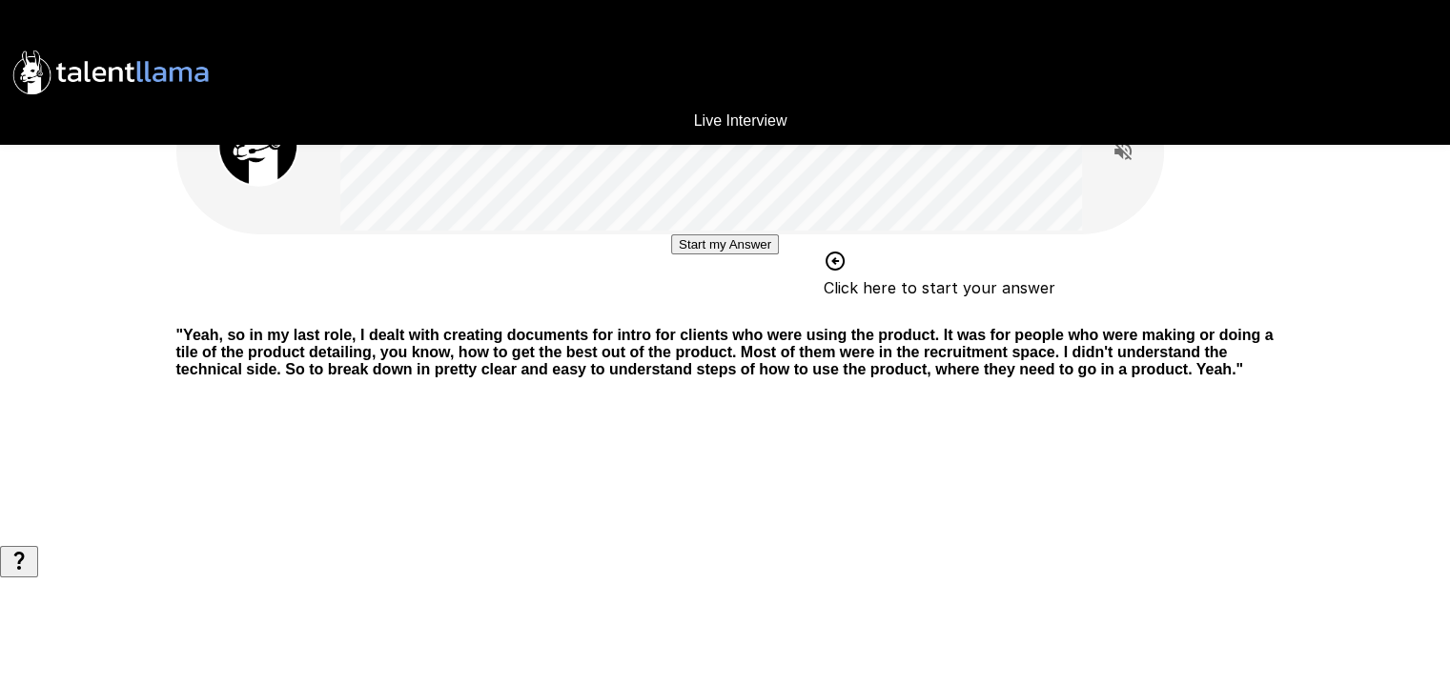
click at [690, 255] on button "Start my Answer" at bounding box center [725, 245] width 108 height 20
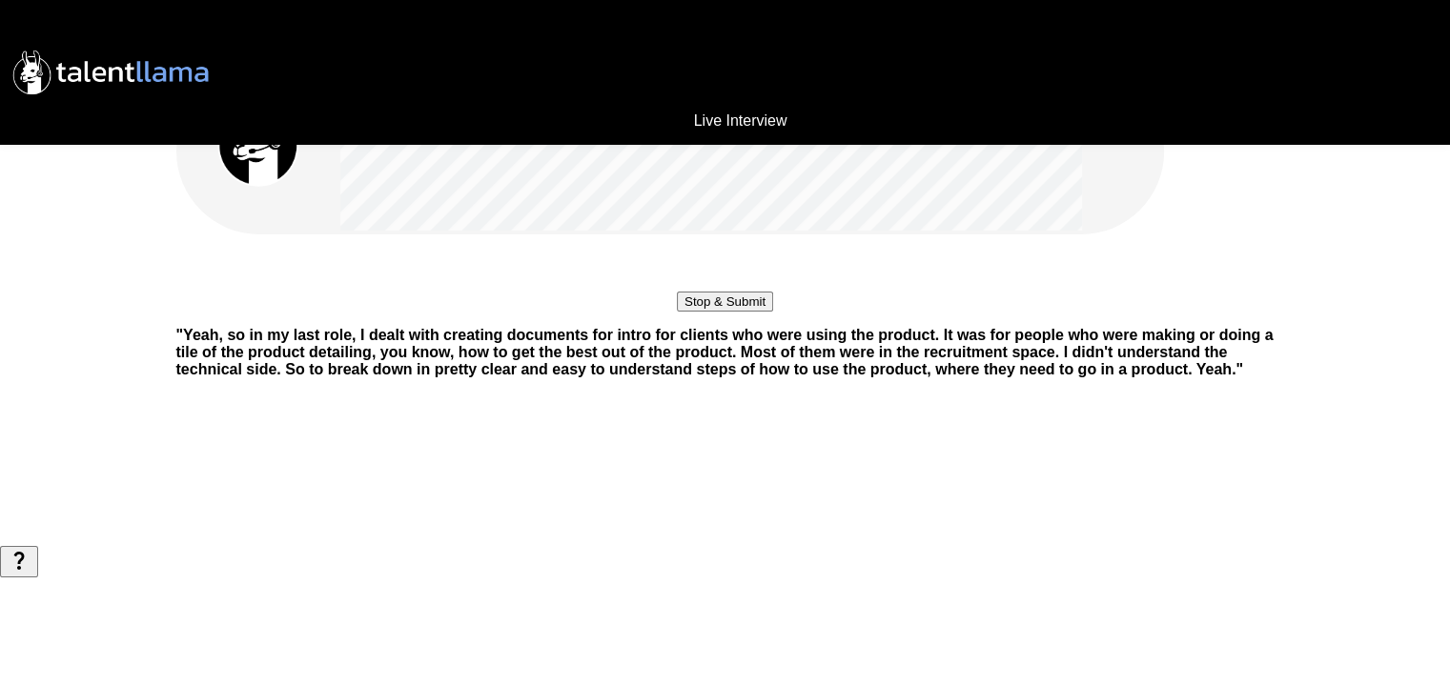
click at [677, 312] on button "Stop & Submit" at bounding box center [725, 302] width 96 height 20
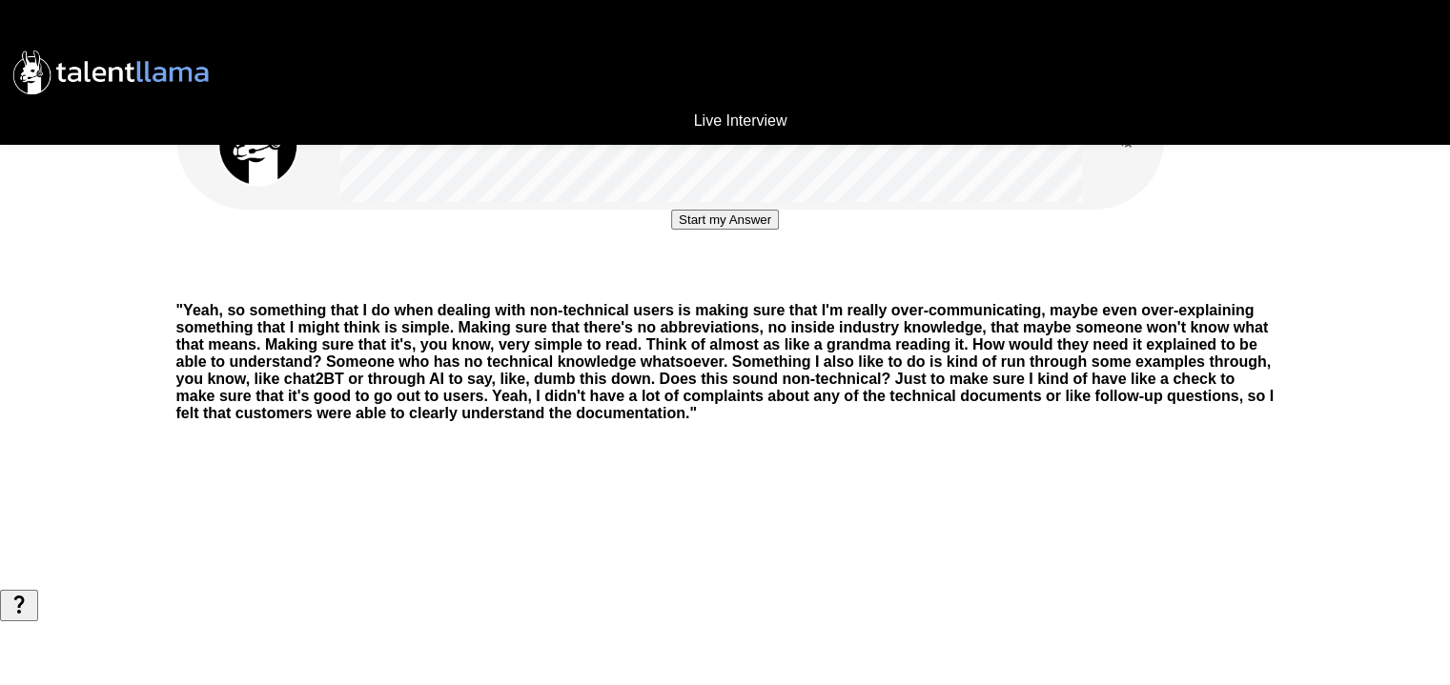
click at [687, 230] on button "Start my Answer" at bounding box center [725, 220] width 108 height 20
click at [687, 287] on button "Stop & Submit" at bounding box center [725, 277] width 96 height 20
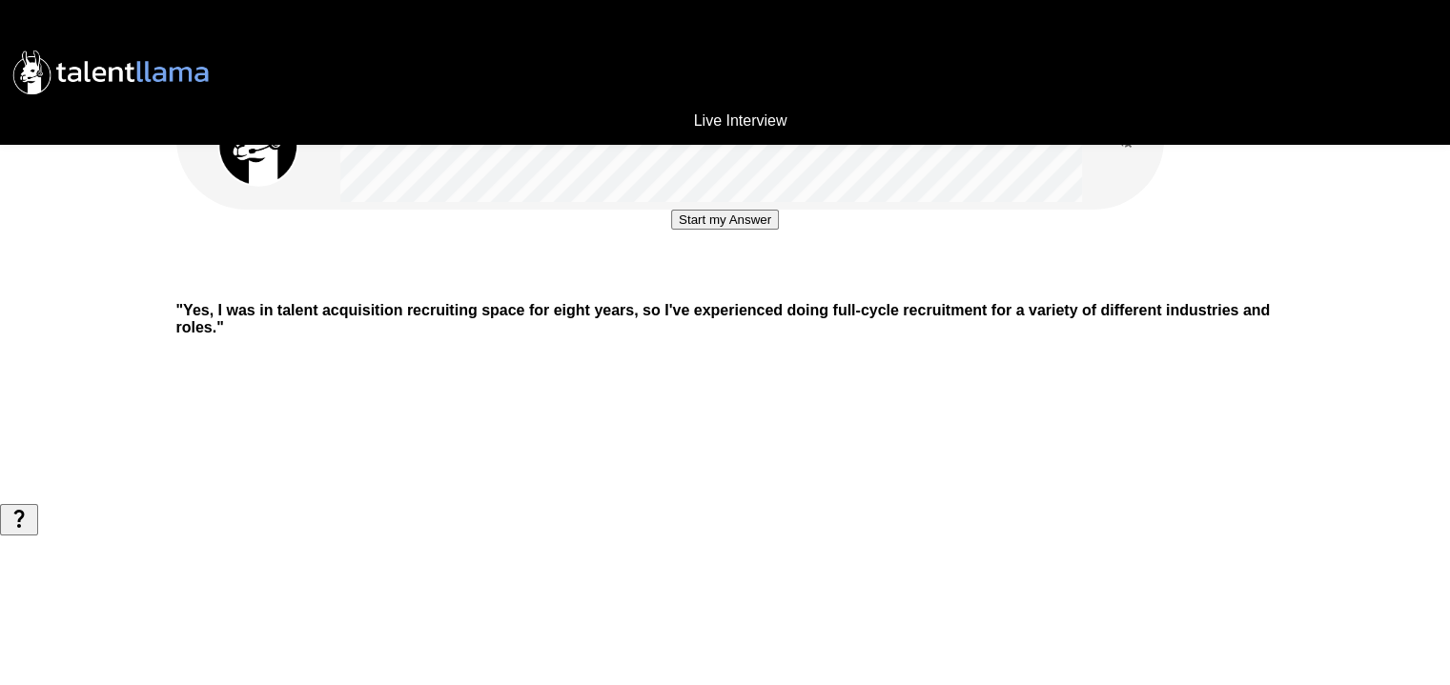
click at [687, 230] on button "Start my Answer" at bounding box center [725, 220] width 108 height 20
click at [687, 287] on button "Stop & Submit" at bounding box center [725, 277] width 96 height 20
